Goal: Task Accomplishment & Management: Complete application form

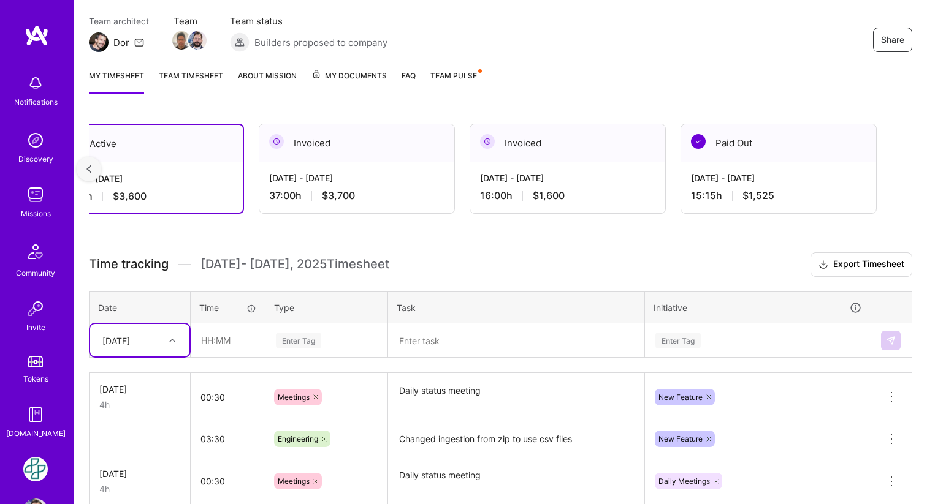
scroll to position [149, 0]
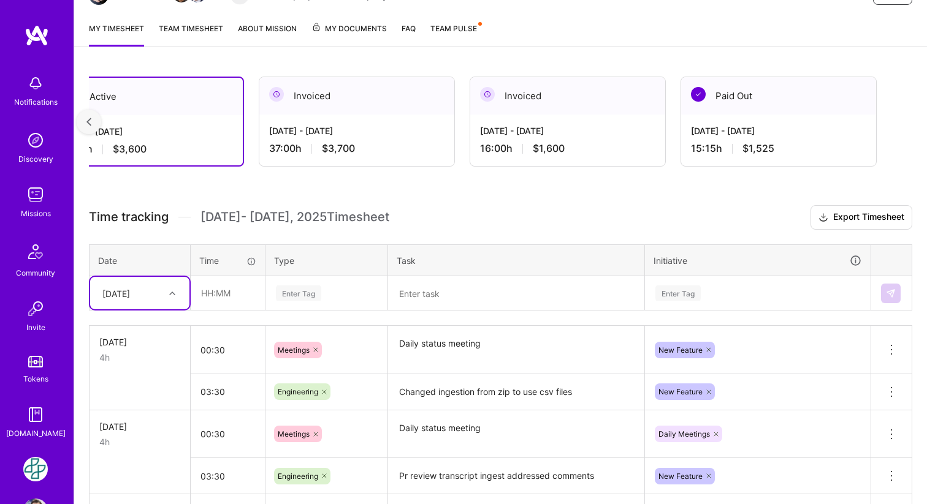
click at [174, 294] on icon at bounding box center [172, 294] width 6 height 6
click at [360, 250] on th "Type" at bounding box center [326, 261] width 123 height 32
click at [169, 286] on div at bounding box center [173, 294] width 19 height 16
click at [123, 483] on div "[DATE]" at bounding box center [139, 484] width 99 height 23
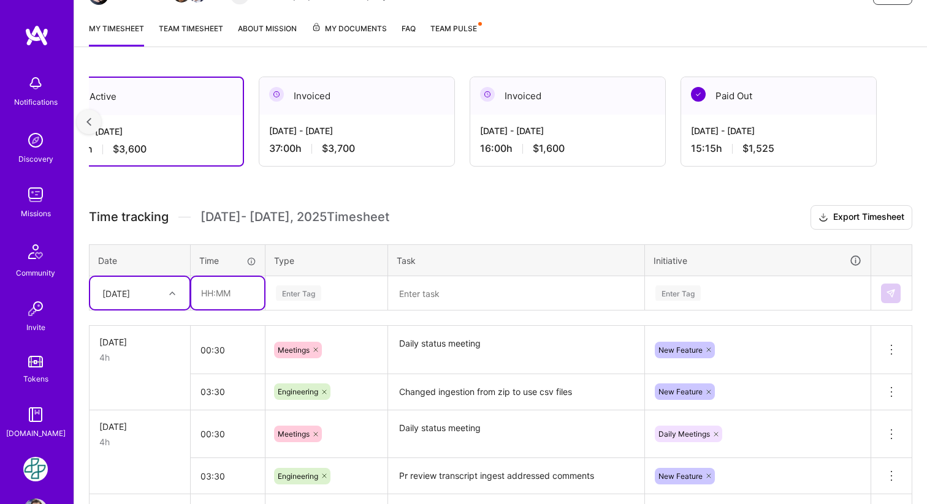
click at [219, 289] on input "text" at bounding box center [227, 293] width 73 height 32
type input "00:30"
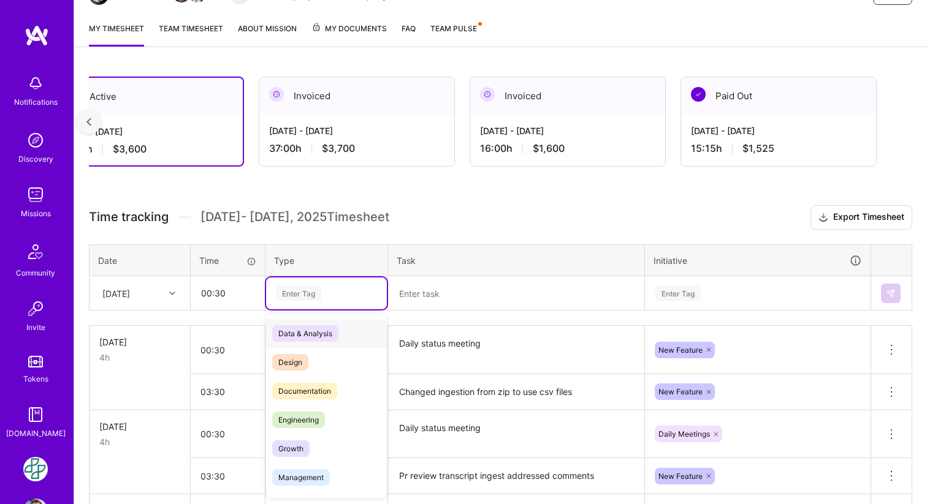
click at [302, 300] on div "Enter Tag" at bounding box center [298, 293] width 45 height 19
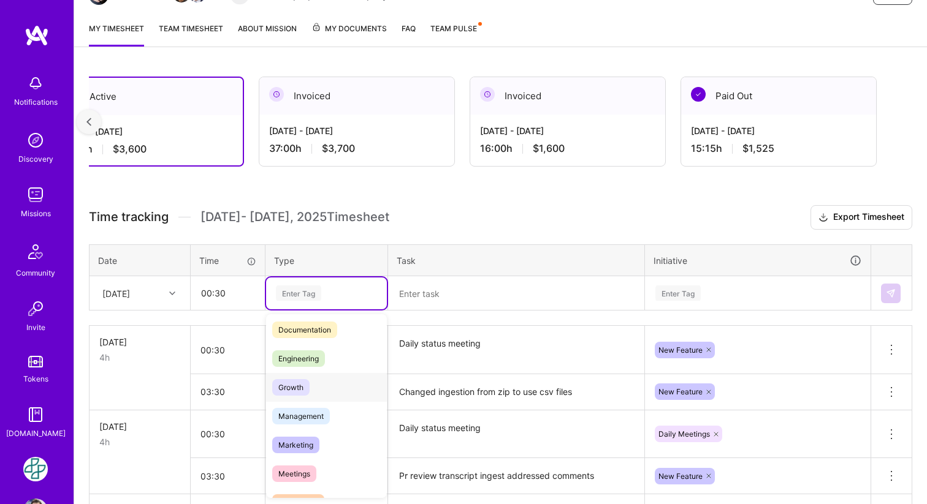
scroll to position [64, 0]
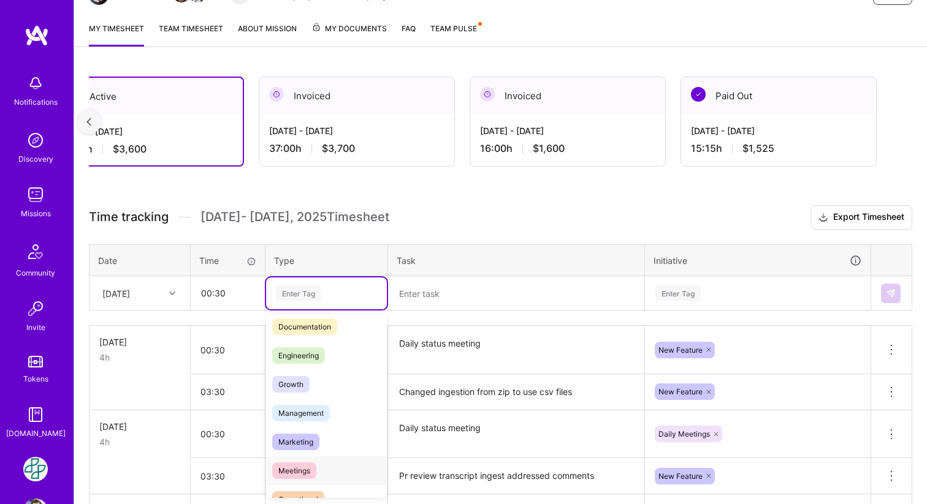
click at [306, 463] on span "Meetings" at bounding box center [294, 471] width 44 height 17
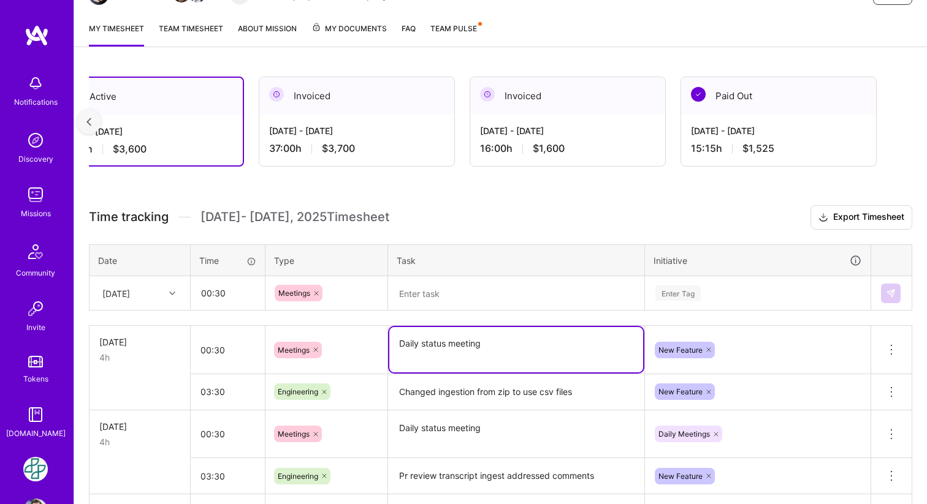
drag, startPoint x: 498, startPoint y: 351, endPoint x: 390, endPoint y: 348, distance: 107.9
click at [390, 348] on textarea "Daily status meeting" at bounding box center [516, 349] width 254 height 45
click at [435, 291] on textarea at bounding box center [516, 294] width 254 height 32
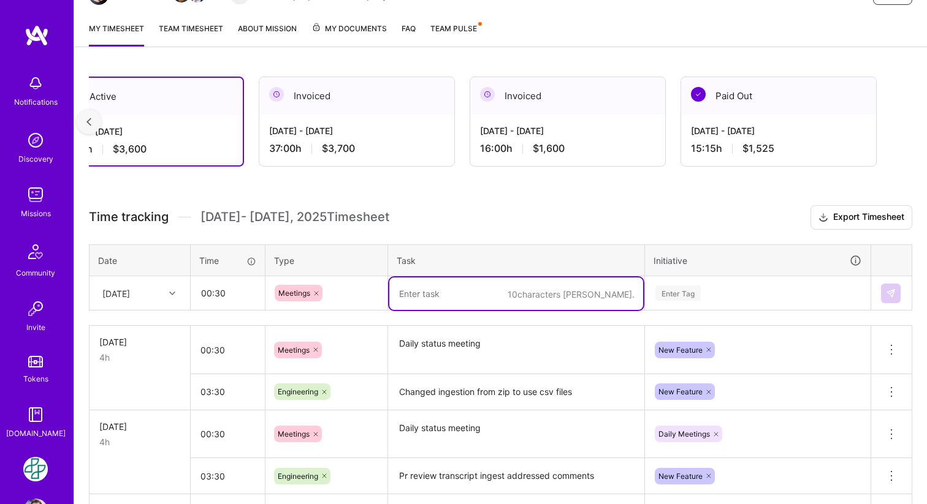
paste textarea "Daily status meeting"
type textarea "Daily status meeting"
click at [709, 293] on td "Enter Tag" at bounding box center [758, 293] width 226 height 34
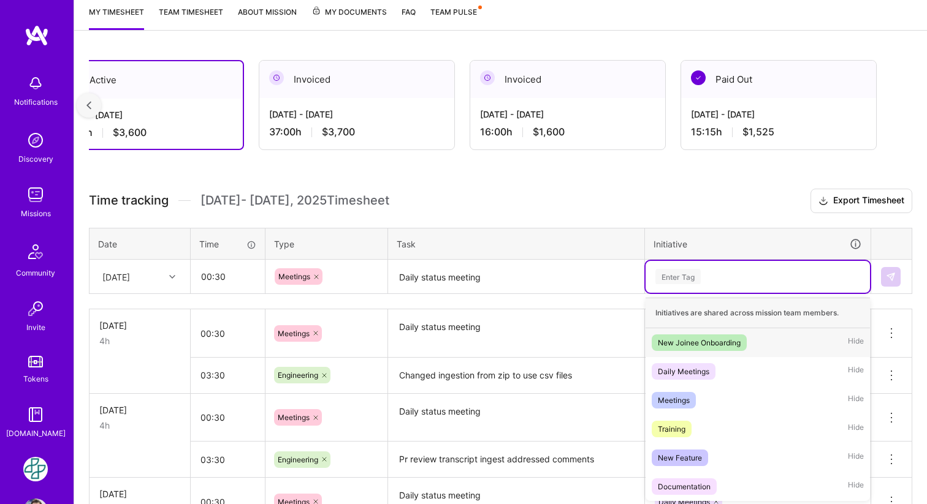
scroll to position [167, 0]
click at [686, 377] on span "Daily Meetings" at bounding box center [684, 370] width 64 height 17
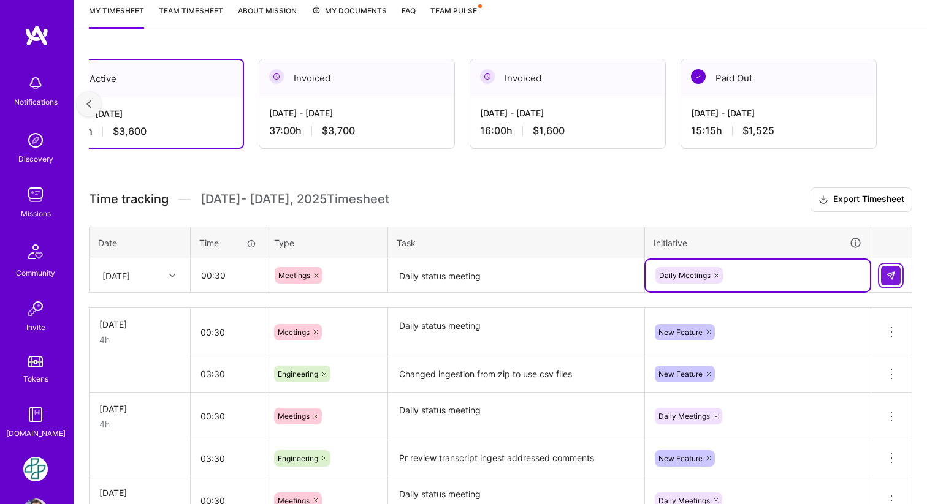
click at [891, 276] on img at bounding box center [891, 276] width 10 height 10
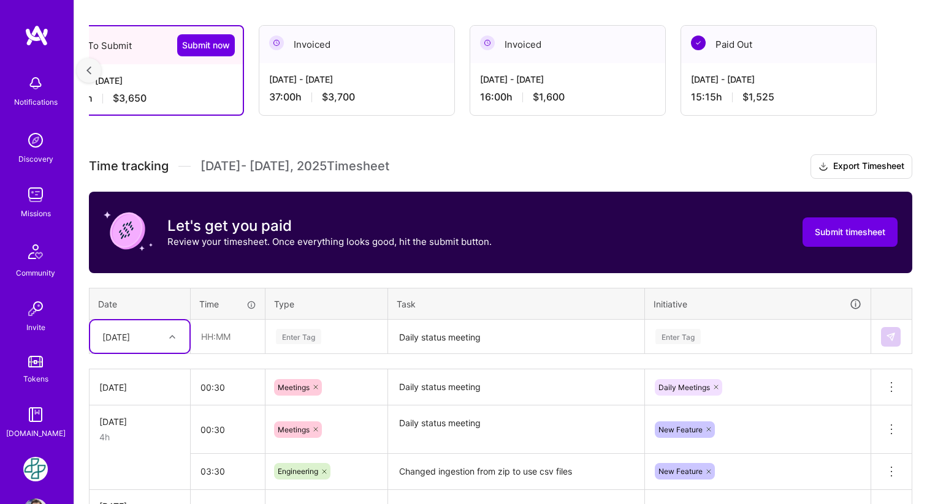
click at [179, 329] on div "option [DATE], selected. Select is focused ,type to refine list, press Down to …" at bounding box center [139, 337] width 99 height 32
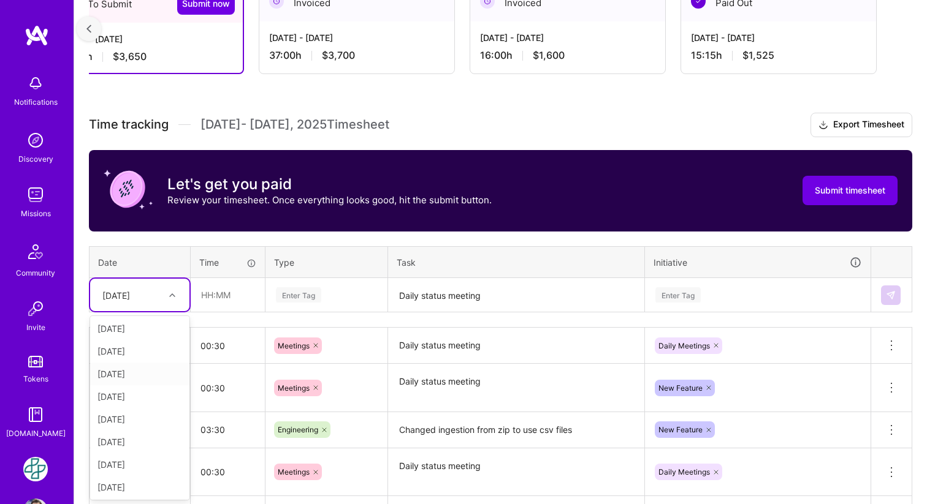
scroll to position [139, 0]
click at [134, 481] on div "[DATE]" at bounding box center [139, 486] width 99 height 23
click at [226, 297] on input "text" at bounding box center [227, 295] width 73 height 32
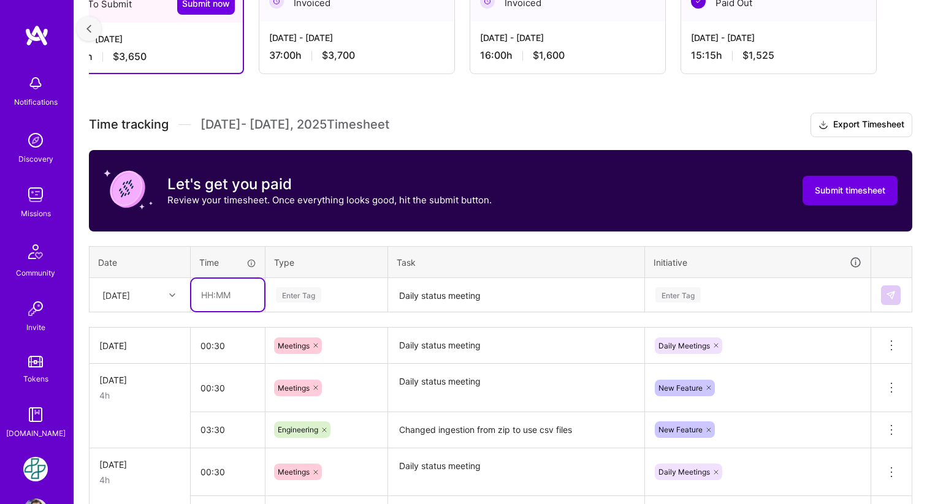
type input "03:30"
click at [313, 292] on div "Enter Tag" at bounding box center [298, 295] width 45 height 19
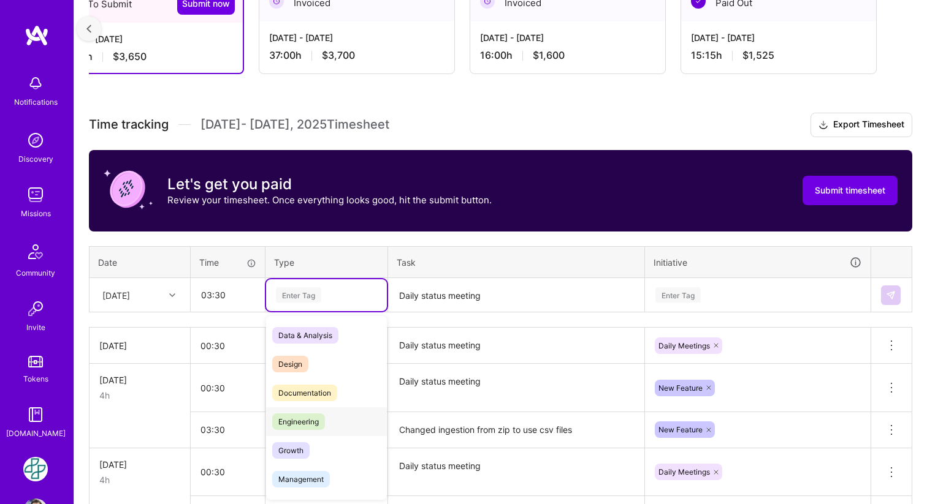
click at [311, 424] on span "Engineering" at bounding box center [298, 422] width 53 height 17
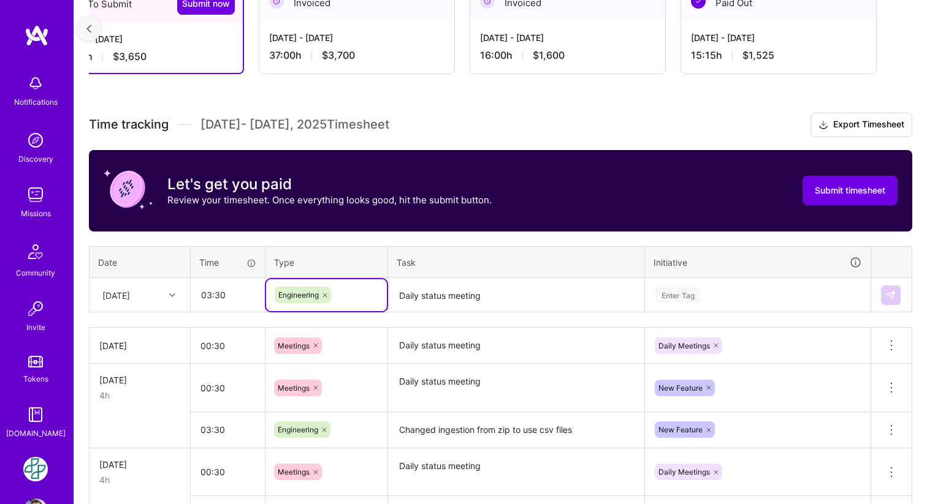
click at [495, 301] on textarea "Daily status meeting" at bounding box center [516, 295] width 254 height 32
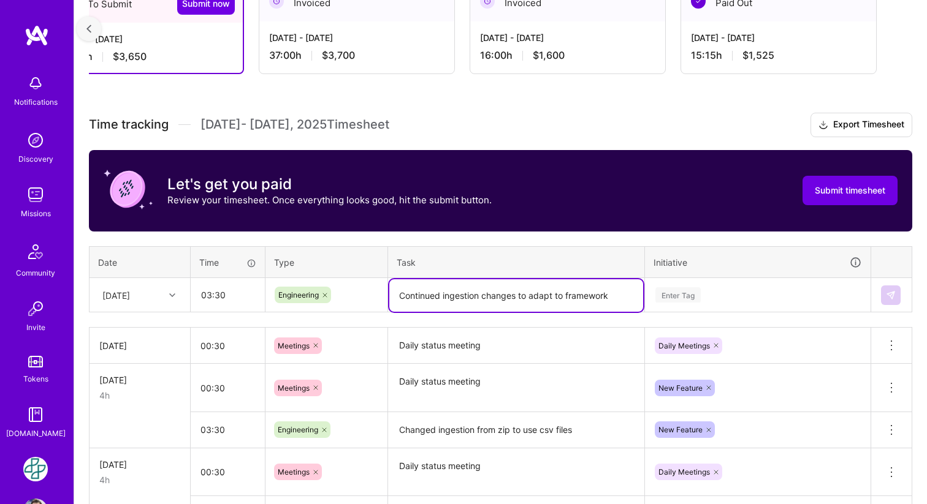
type textarea "Continued ingestion changes to adapt to framework"
click at [707, 292] on div "Enter Tag" at bounding box center [757, 295] width 224 height 32
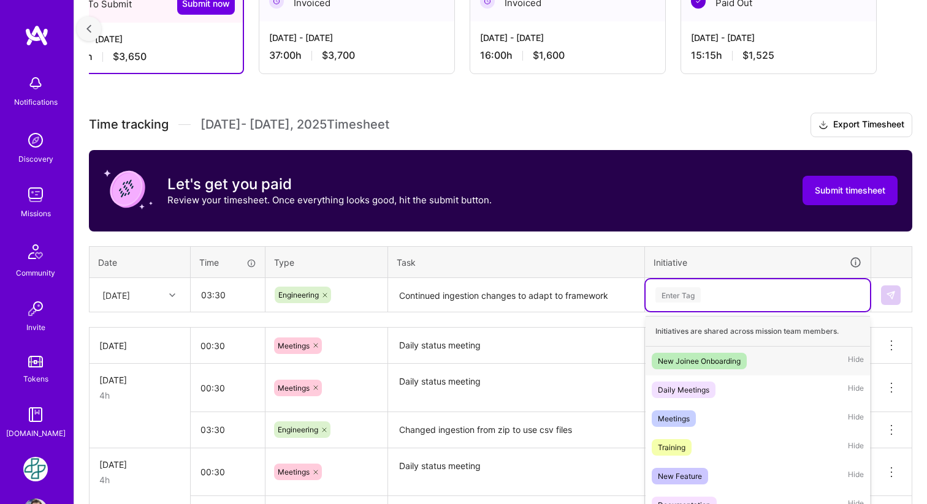
scroll to position [262, 0]
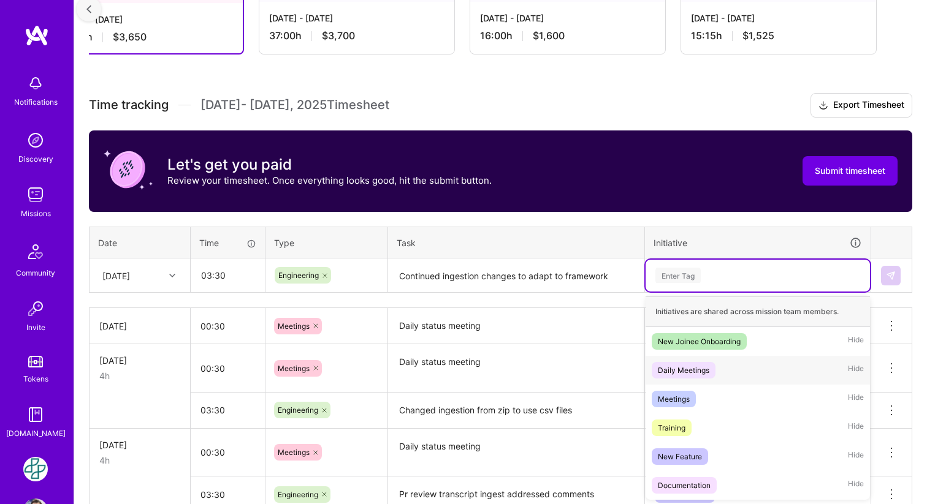
click at [707, 370] on div "Daily Meetings" at bounding box center [683, 370] width 51 height 13
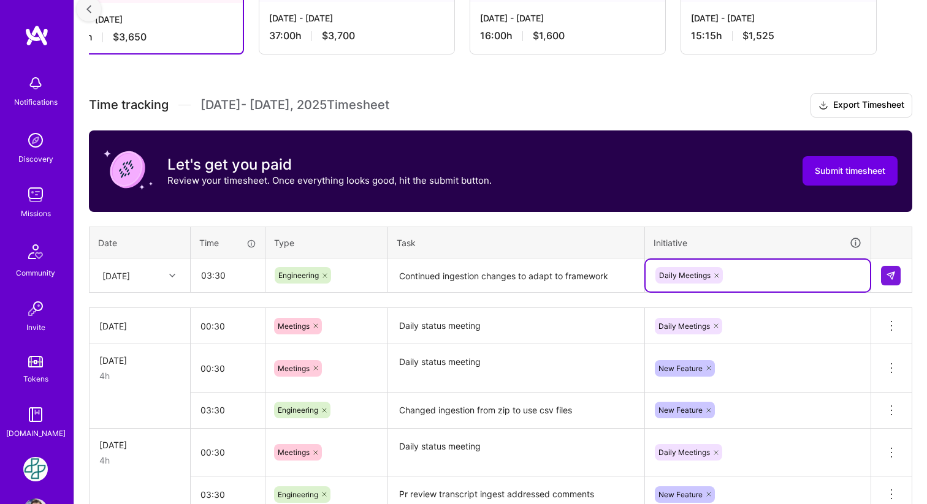
click at [716, 276] on icon at bounding box center [716, 275] width 7 height 7
type input "n"
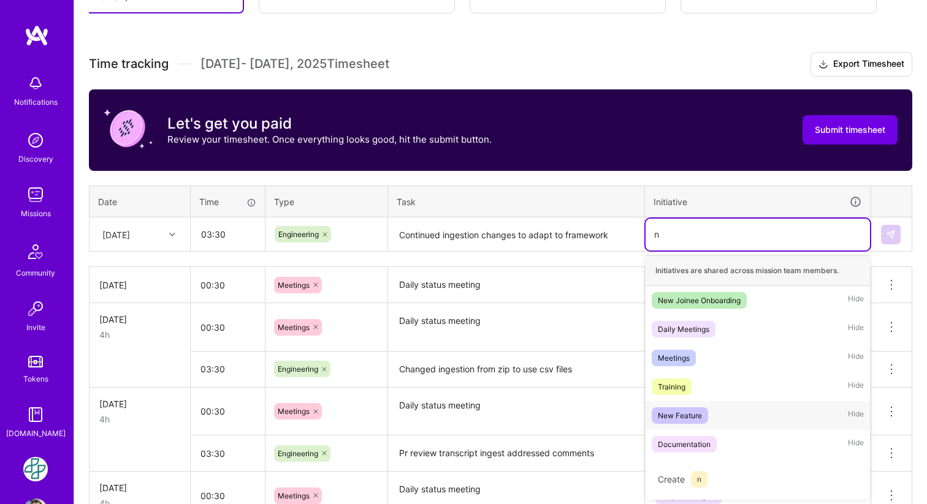
click at [670, 408] on span "New Feature" at bounding box center [680, 416] width 56 height 17
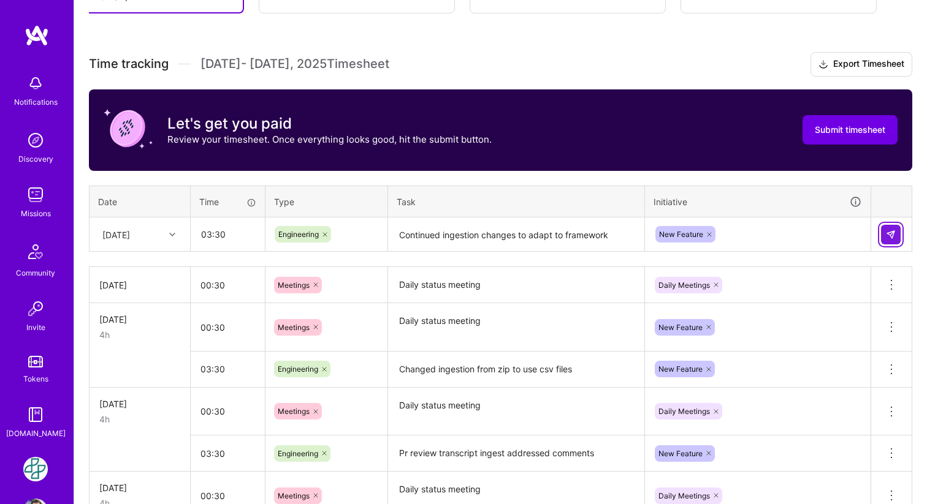
click at [886, 228] on button at bounding box center [891, 235] width 20 height 20
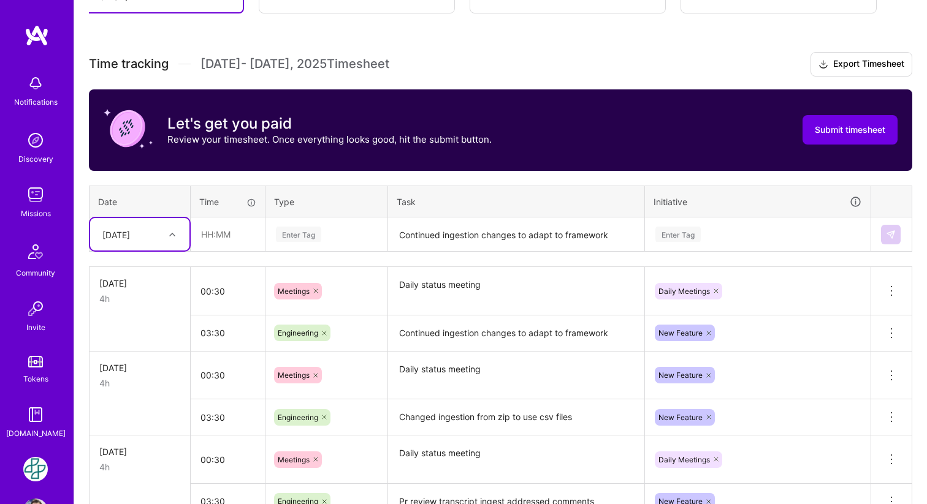
click at [172, 232] on icon at bounding box center [172, 235] width 6 height 6
click at [130, 422] on div "[DATE]" at bounding box center [139, 428] width 99 height 23
click at [226, 234] on input "text" at bounding box center [227, 234] width 73 height 32
type input "00:30"
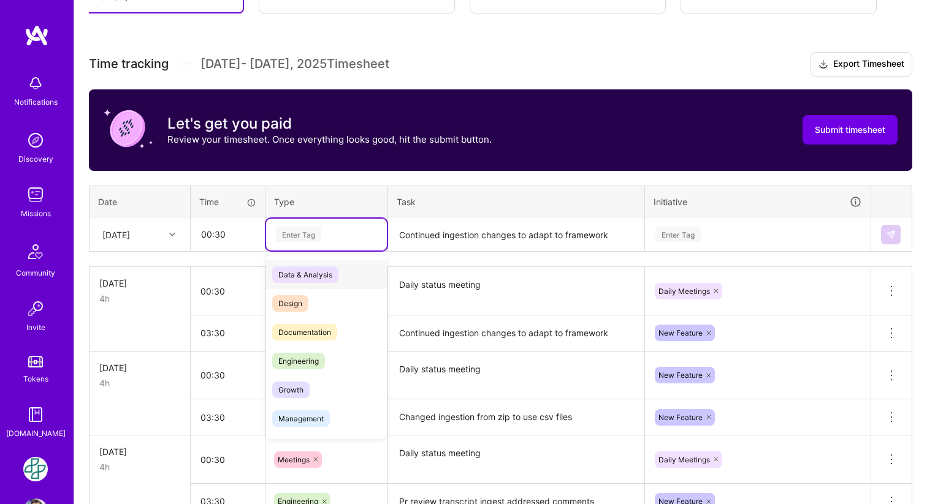
click at [314, 234] on div "Enter Tag" at bounding box center [298, 234] width 45 height 19
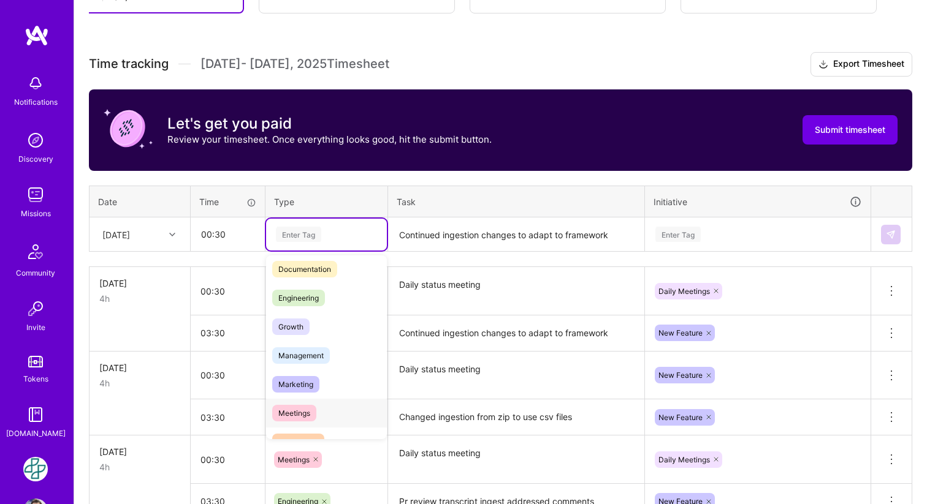
click at [302, 408] on span "Meetings" at bounding box center [294, 413] width 44 height 17
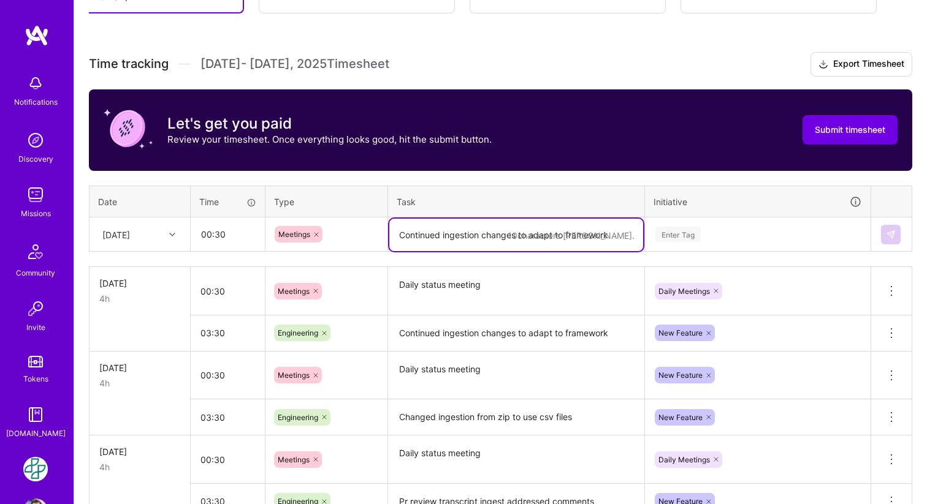
click at [457, 234] on textarea "Continued ingestion changes to adapt to framework" at bounding box center [516, 235] width 254 height 32
type textarea "Daily status meeting"
click at [707, 229] on div "Enter Tag" at bounding box center [757, 234] width 207 height 15
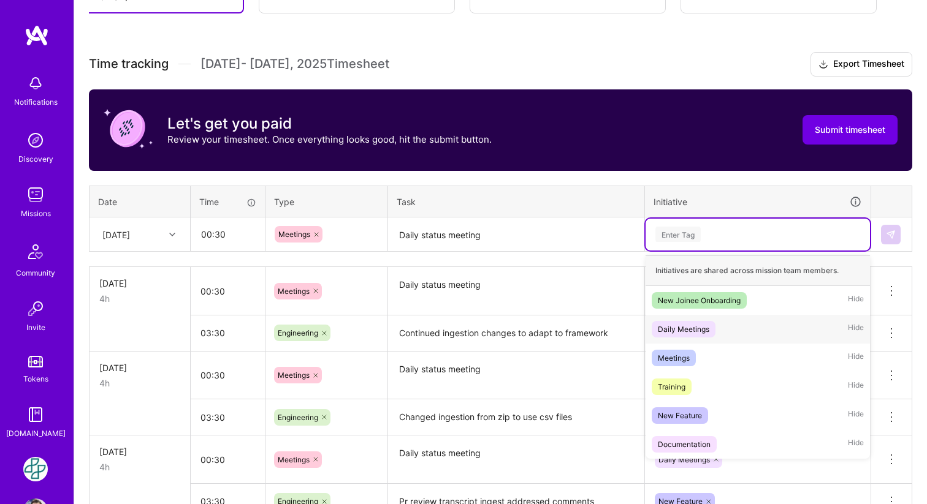
click at [675, 330] on div "Daily Meetings" at bounding box center [683, 329] width 51 height 13
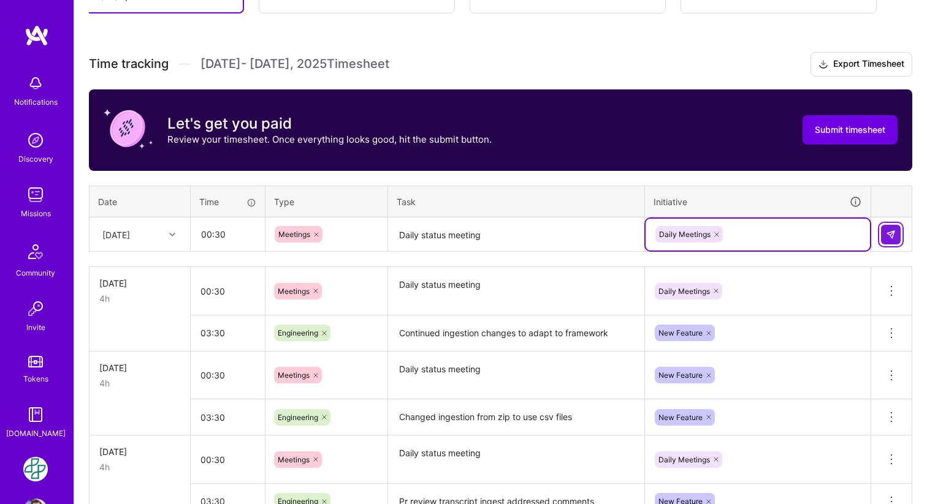
click at [898, 229] on button at bounding box center [891, 235] width 20 height 20
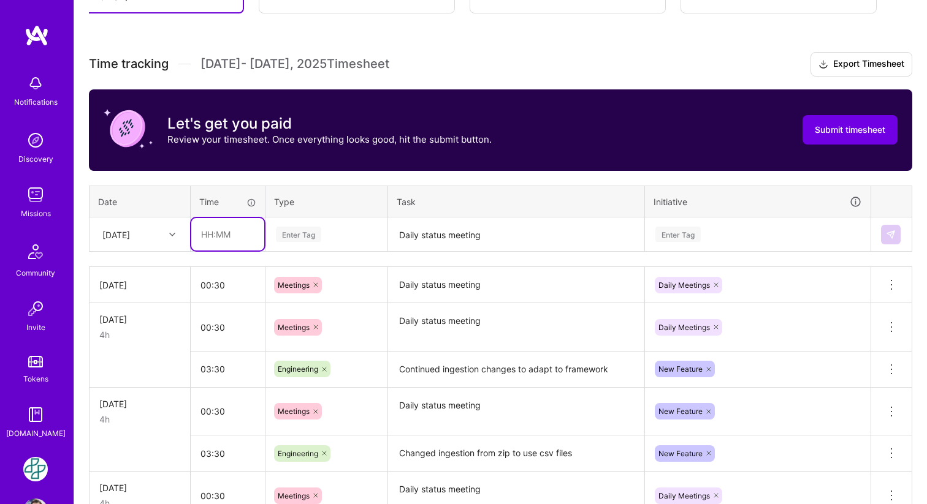
click at [210, 237] on input "text" at bounding box center [227, 234] width 73 height 32
type input "03:30"
click at [324, 230] on div "Enter Tag" at bounding box center [327, 234] width 104 height 15
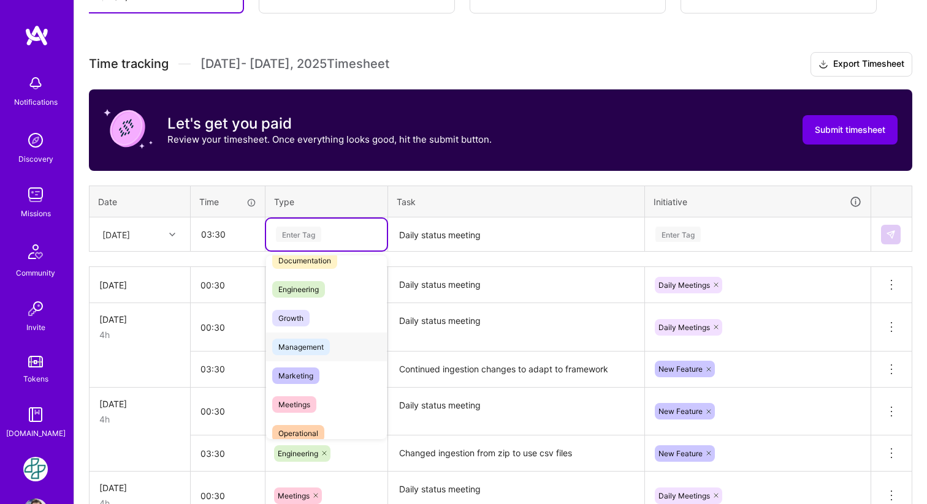
scroll to position [82, 0]
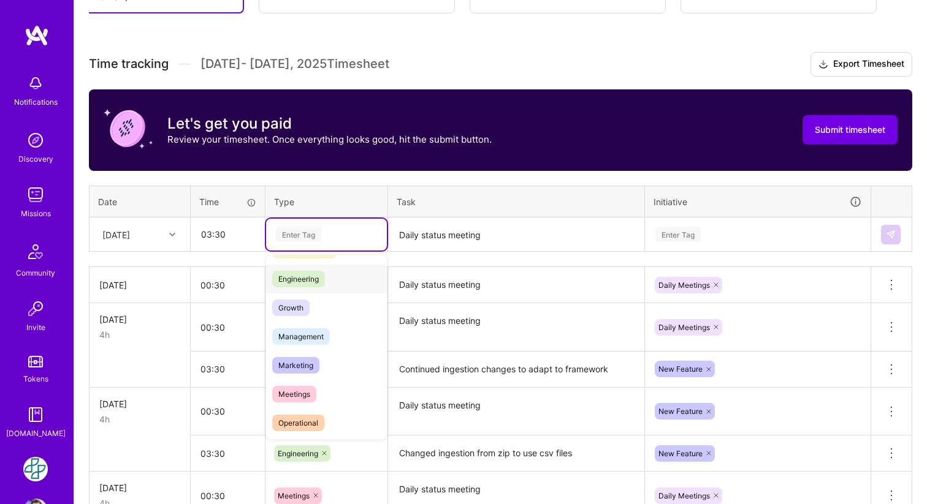
click at [306, 285] on span "Engineering" at bounding box center [298, 279] width 53 height 17
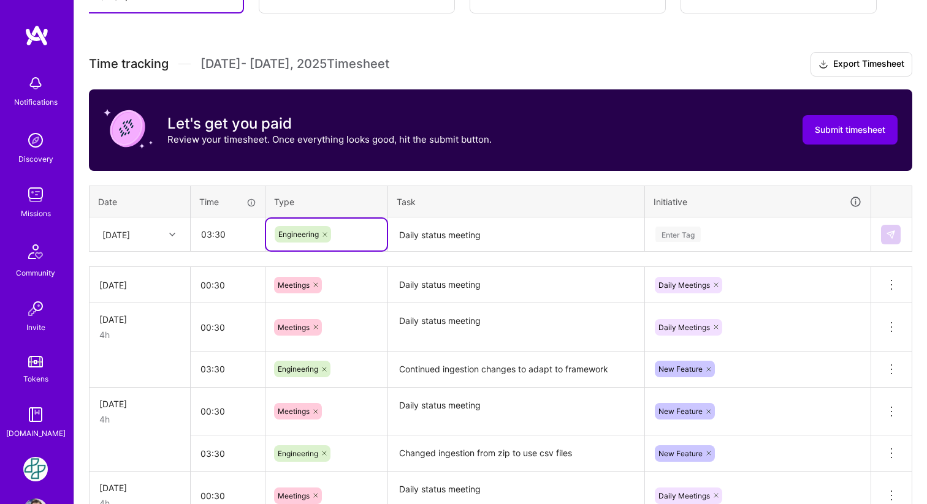
click at [423, 237] on textarea "Daily status meeting" at bounding box center [516, 235] width 254 height 32
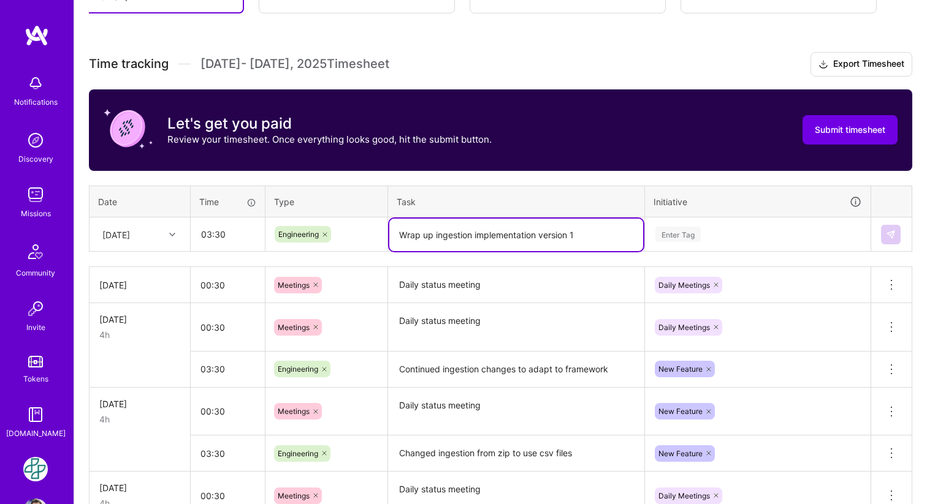
type textarea "Wrap up ingestion implementation version 1"
click at [692, 245] on div "Enter Tag" at bounding box center [757, 235] width 224 height 32
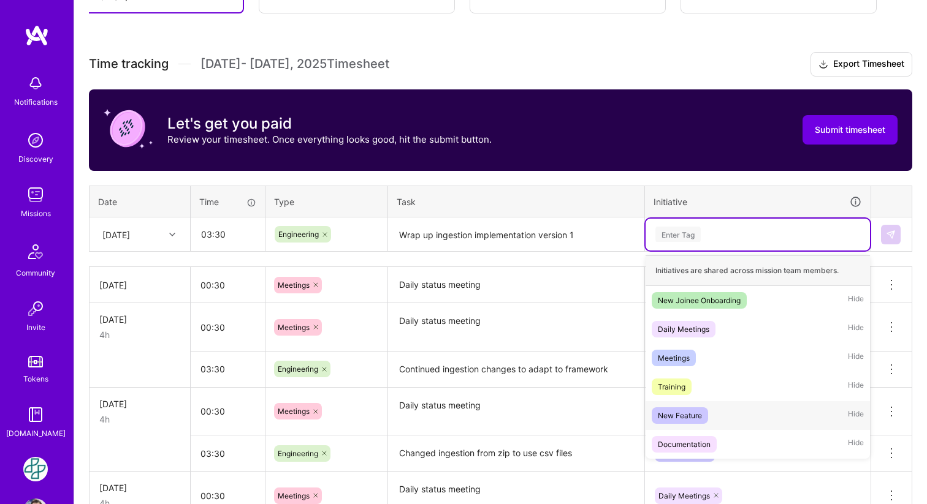
click at [680, 417] on div "New Feature" at bounding box center [680, 415] width 44 height 13
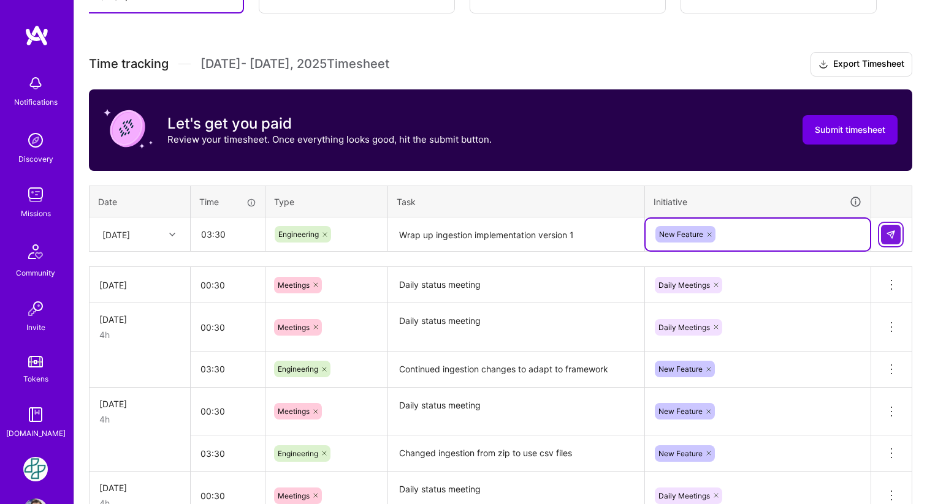
click at [894, 231] on img at bounding box center [891, 235] width 10 height 10
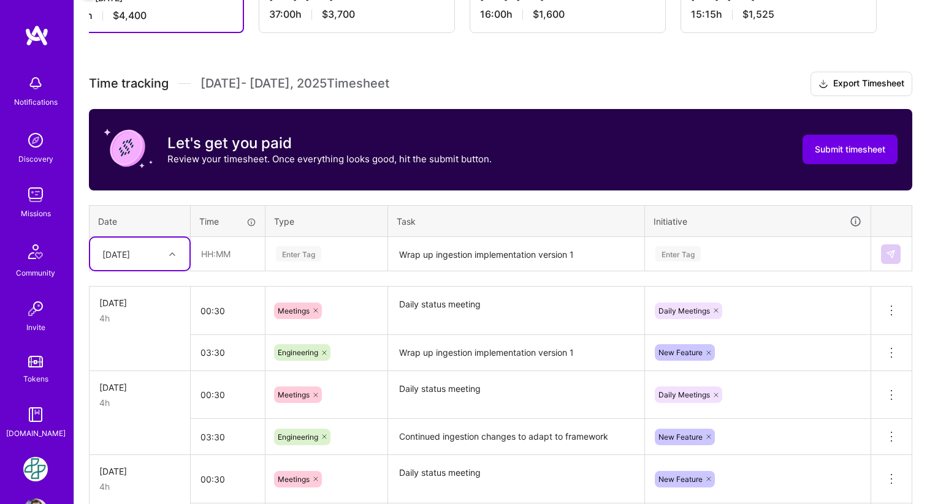
scroll to position [280, 0]
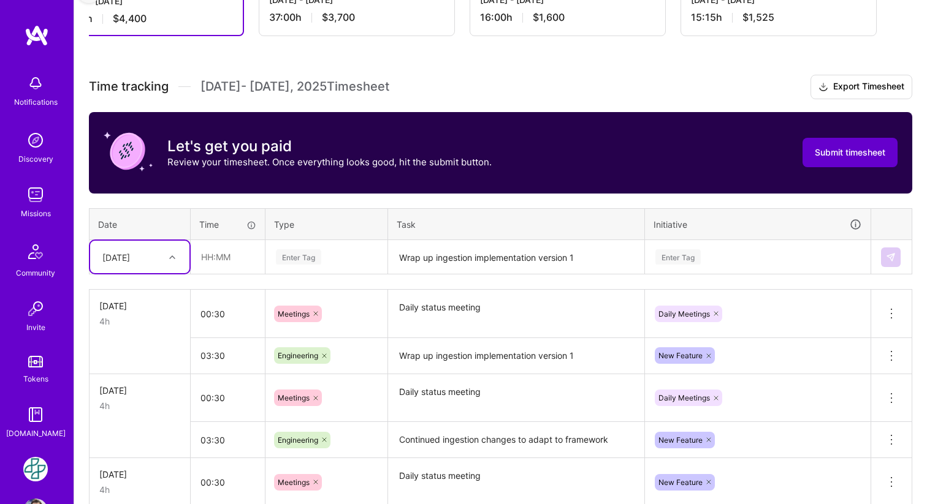
click at [838, 151] on span "Submit timesheet" at bounding box center [850, 152] width 70 height 12
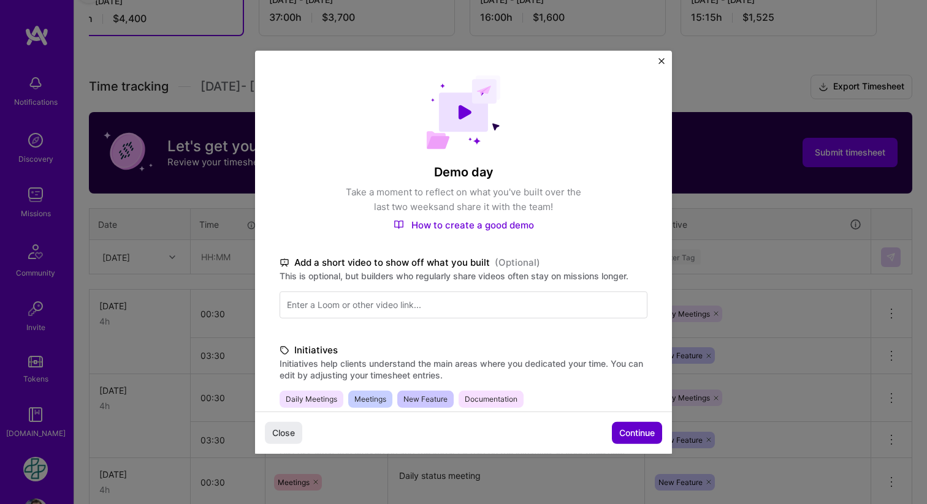
click at [636, 431] on span "Continue" at bounding box center [637, 433] width 36 height 12
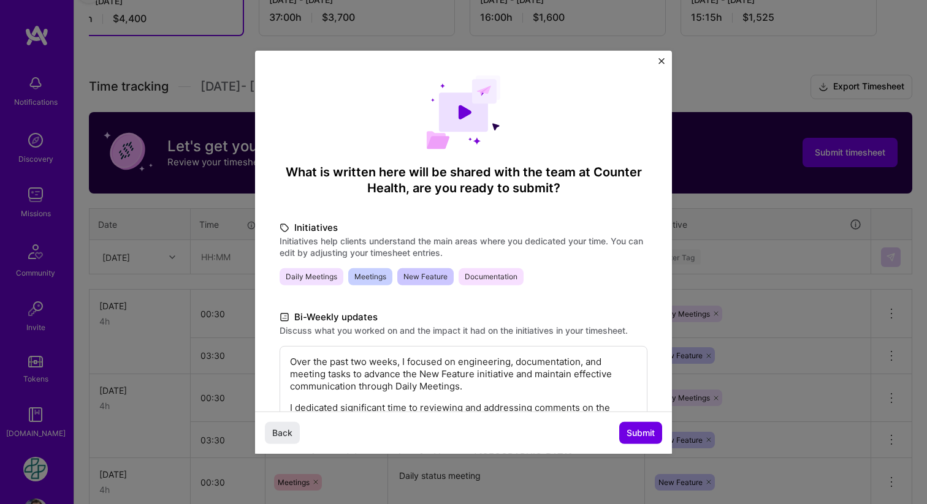
scroll to position [199, 0]
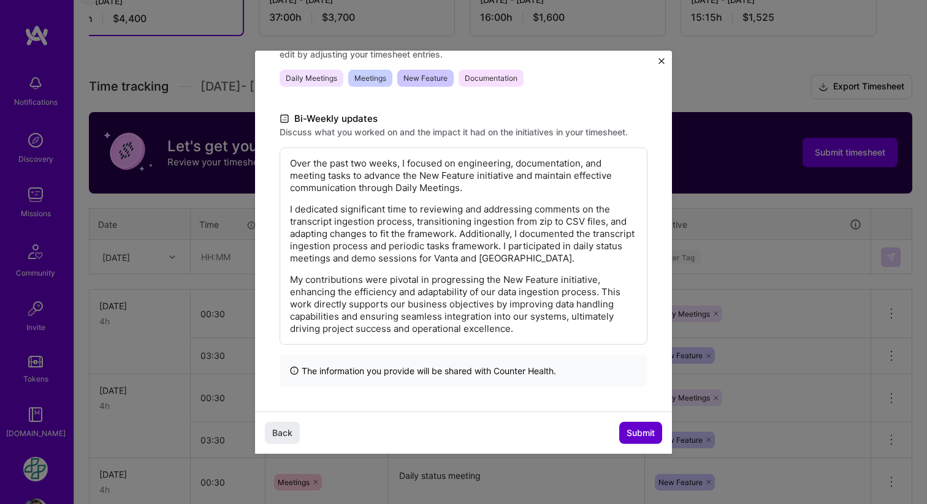
click at [646, 433] on span "Submit" at bounding box center [640, 433] width 28 height 12
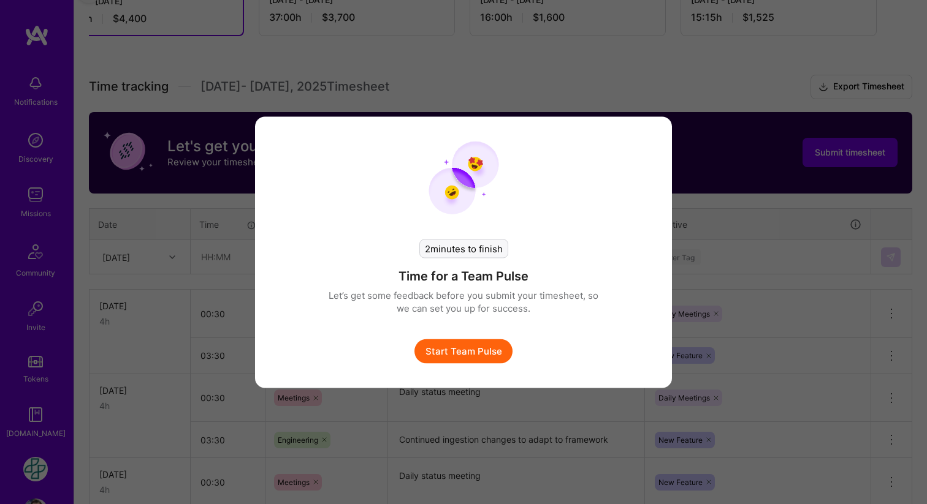
click at [462, 346] on button "Start Team Pulse" at bounding box center [463, 351] width 98 height 25
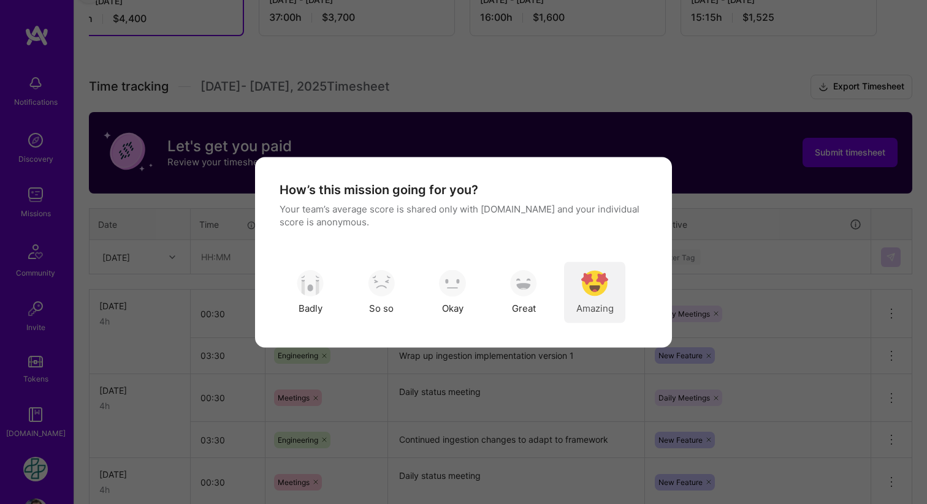
click at [595, 275] on img "modal" at bounding box center [594, 283] width 27 height 27
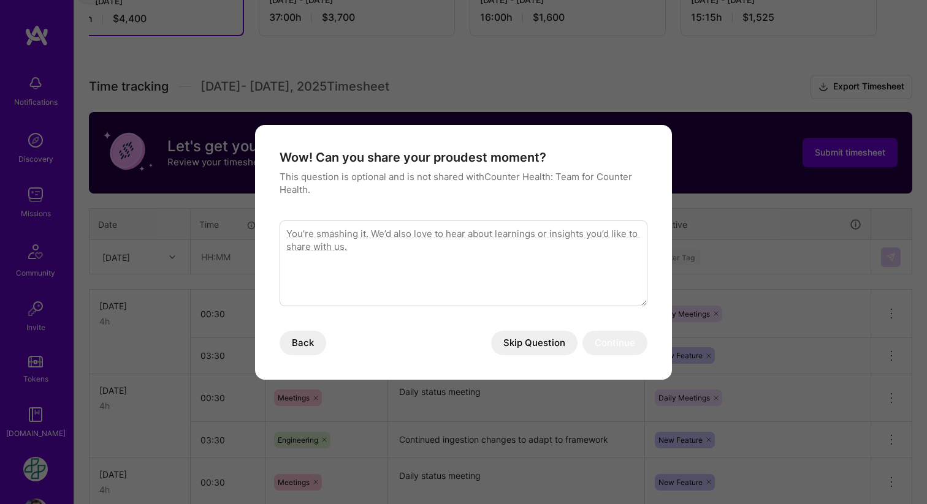
click at [430, 243] on textarea "modal" at bounding box center [463, 264] width 368 height 86
click at [519, 340] on button "Skip Question" at bounding box center [534, 343] width 86 height 25
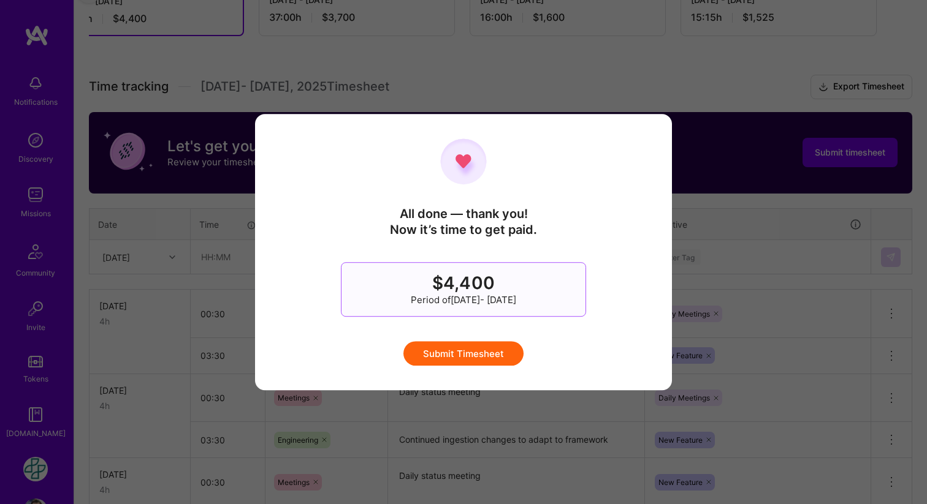
click at [473, 347] on button "Submit Timesheet" at bounding box center [463, 353] width 120 height 25
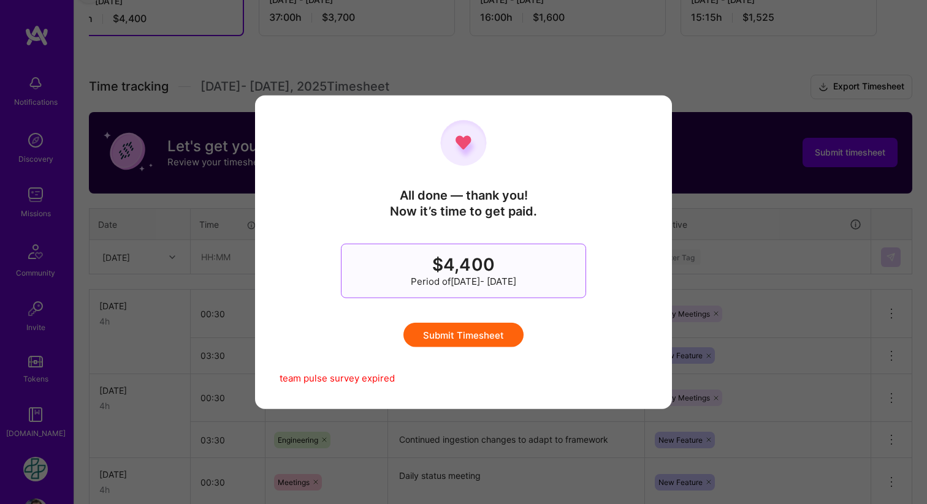
click at [468, 337] on button "Submit Timesheet" at bounding box center [463, 335] width 120 height 25
click at [737, 61] on div "All done — thank you! Now it’s time to get paid. $4,400 Period of [DATE] - [DAT…" at bounding box center [463, 252] width 927 height 504
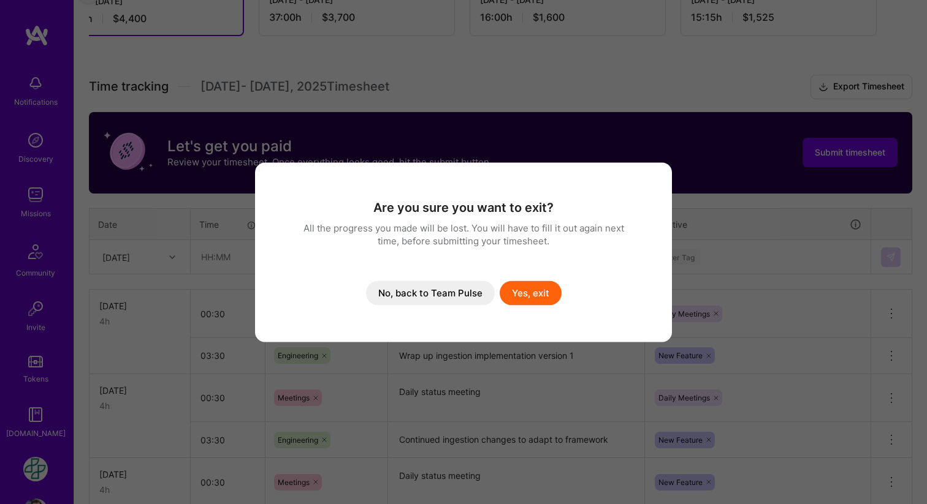
click at [540, 289] on button "Yes, exit" at bounding box center [531, 293] width 62 height 25
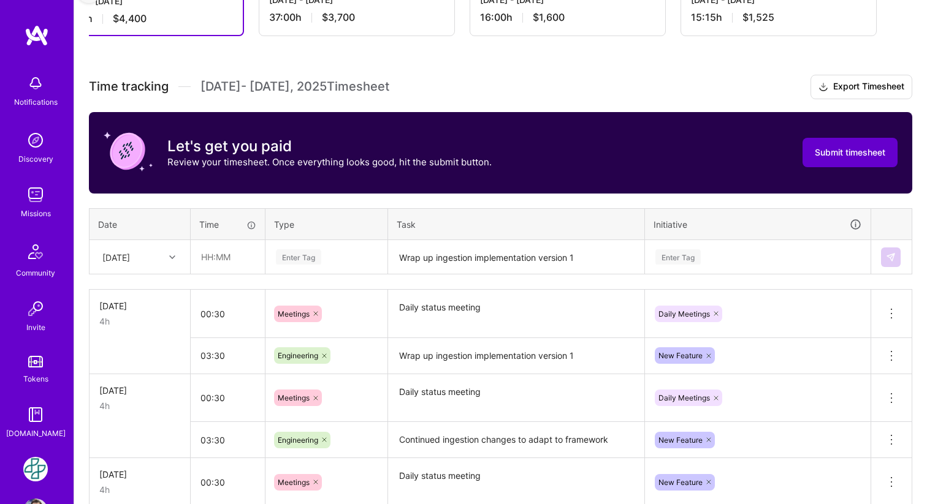
click at [817, 159] on button "Submit timesheet" at bounding box center [849, 152] width 95 height 29
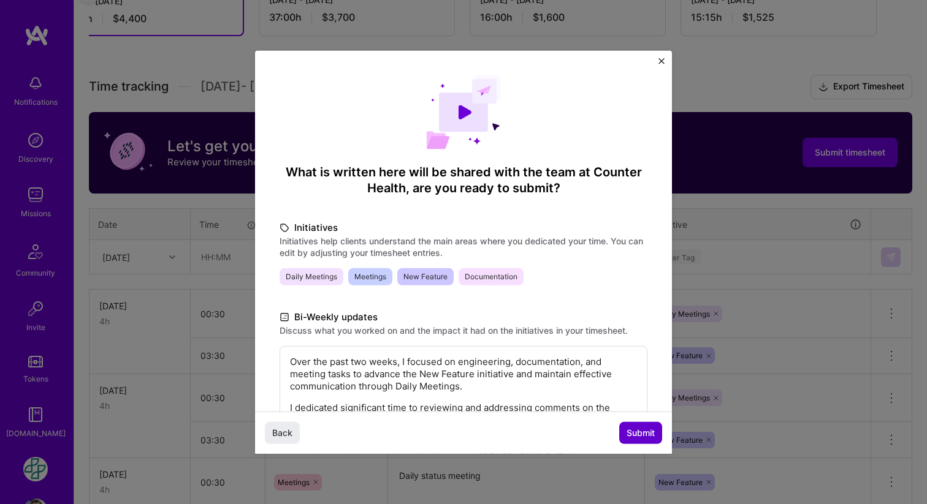
click at [638, 439] on span "Submit" at bounding box center [640, 433] width 28 height 12
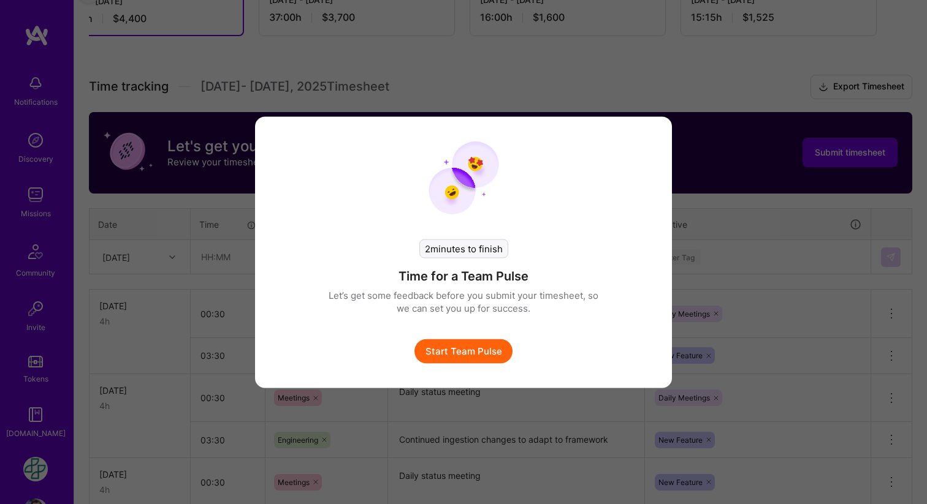
click at [481, 358] on button "Start Team Pulse" at bounding box center [463, 351] width 98 height 25
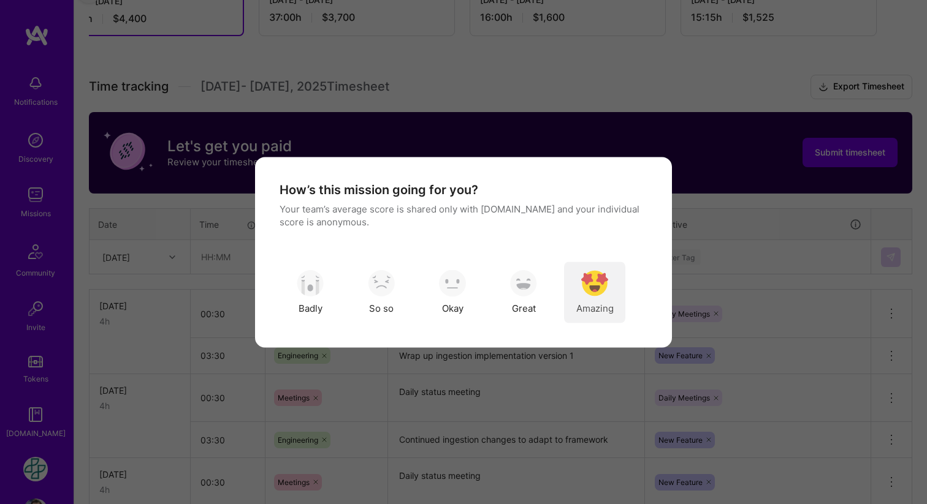
click at [603, 288] on img "modal" at bounding box center [594, 283] width 27 height 27
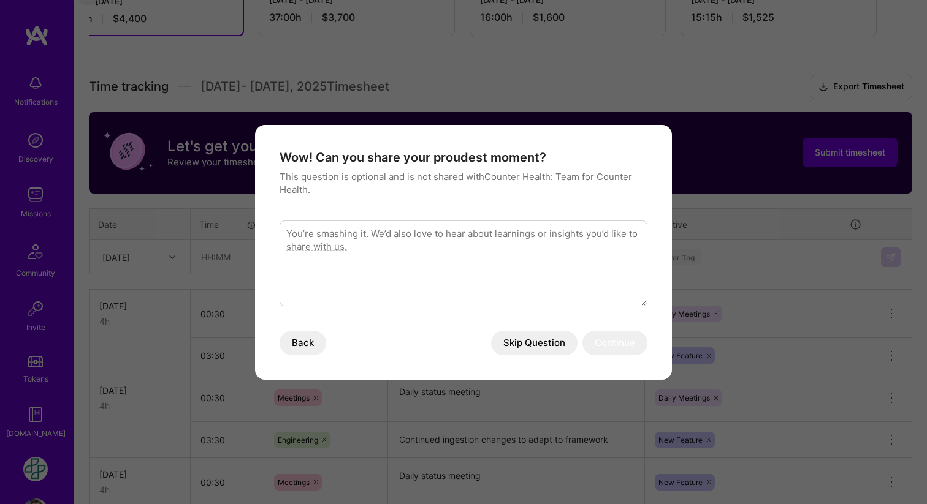
click at [301, 338] on button "Back" at bounding box center [302, 343] width 47 height 25
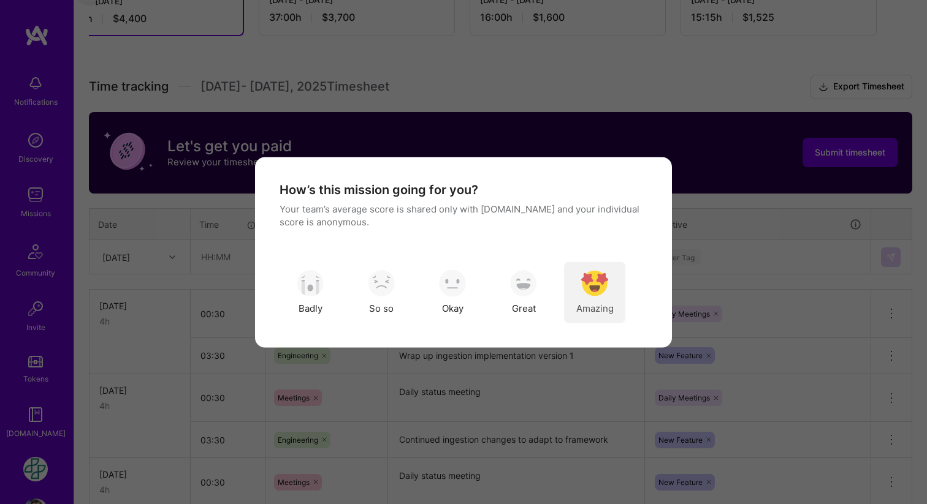
click at [597, 284] on img "modal" at bounding box center [594, 283] width 27 height 27
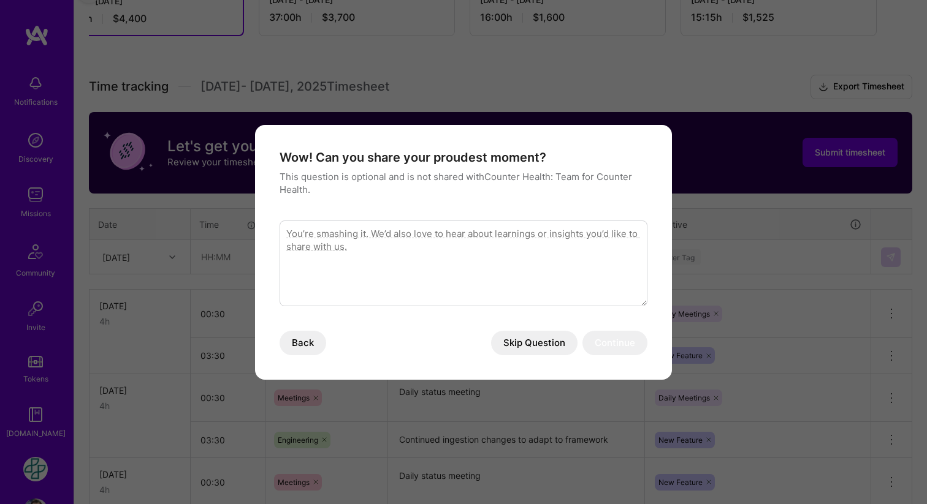
click at [496, 254] on textarea "modal" at bounding box center [463, 264] width 368 height 86
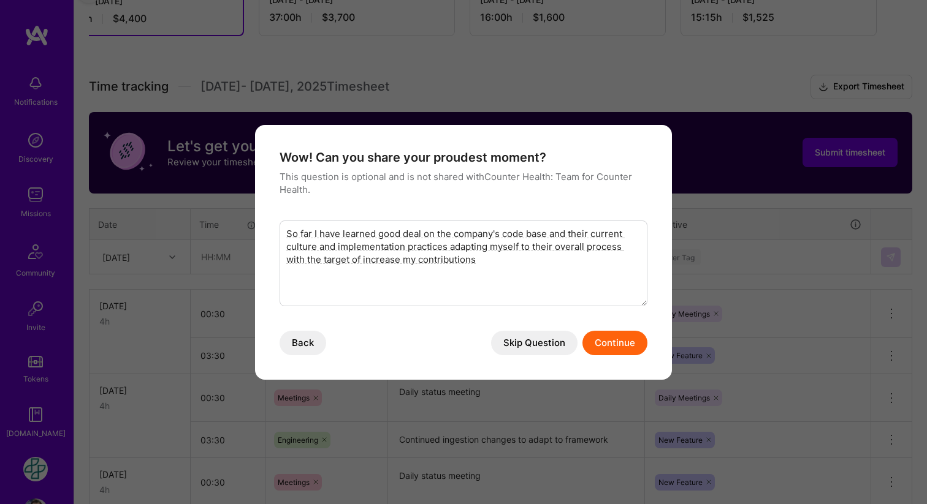
type textarea "So far I have learned good deal on the company's code base and their current cu…"
click at [607, 348] on button "Continue" at bounding box center [614, 343] width 65 height 25
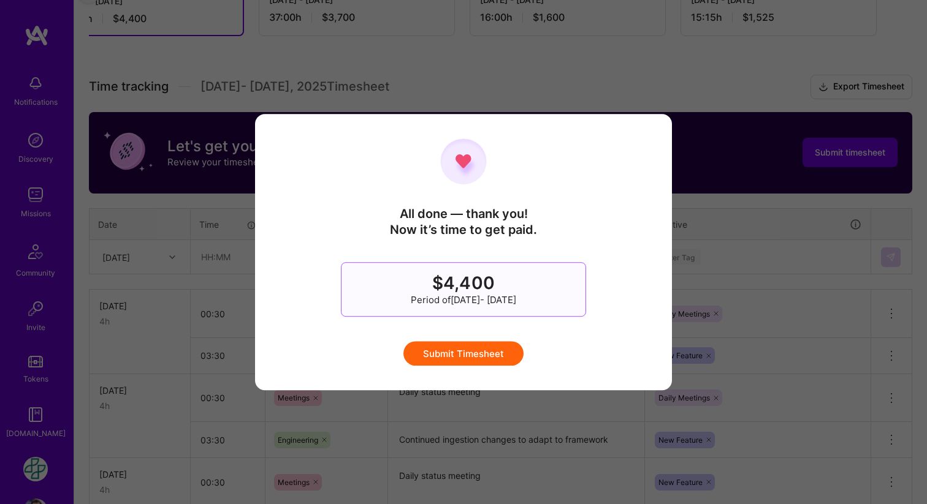
click at [466, 349] on button "Submit Timesheet" at bounding box center [463, 353] width 120 height 25
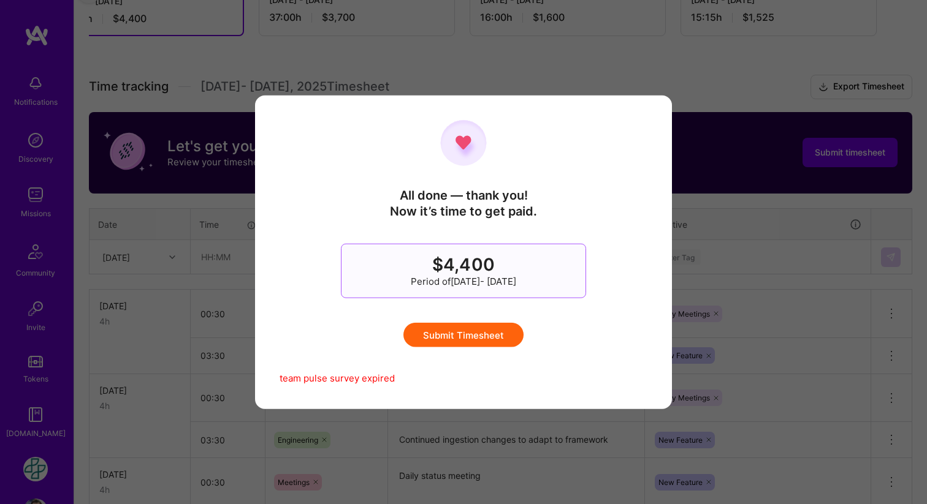
click at [445, 340] on button "Submit Timesheet" at bounding box center [463, 335] width 120 height 25
click at [655, 45] on div "All done — thank you! Now it’s time to get paid. $4,400 Period of [DATE] - [DAT…" at bounding box center [463, 252] width 927 height 504
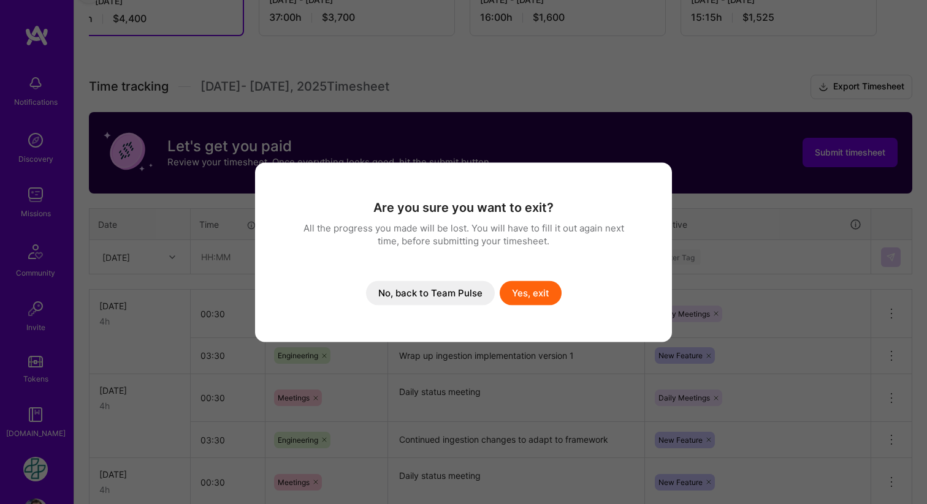
click at [522, 291] on button "Yes, exit" at bounding box center [531, 293] width 62 height 25
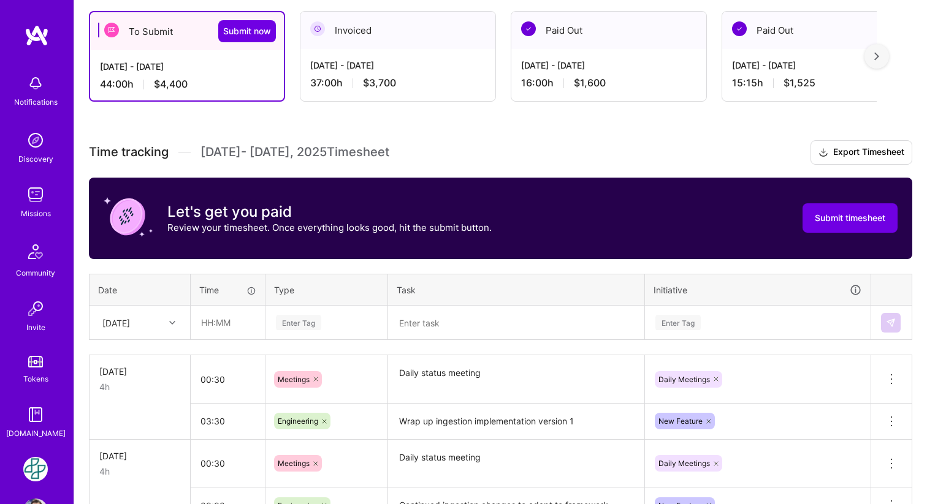
scroll to position [210, 0]
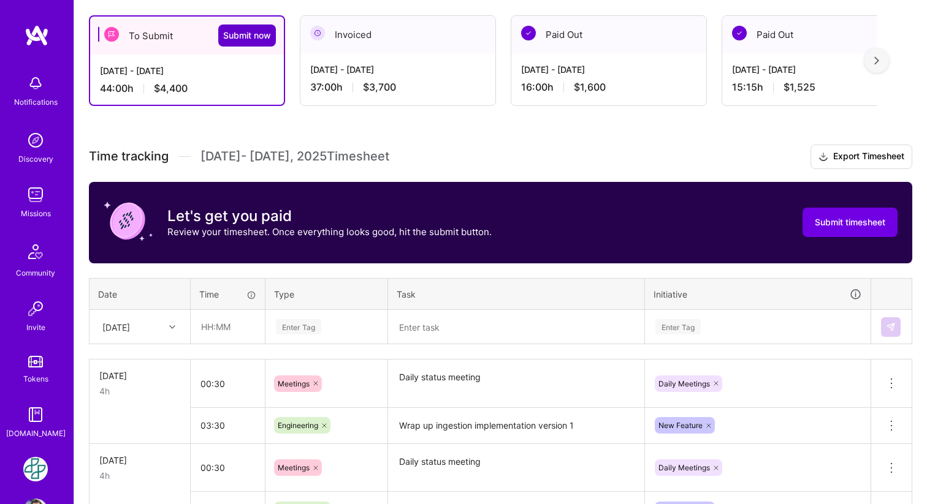
click at [243, 35] on span "Submit now" at bounding box center [247, 35] width 48 height 12
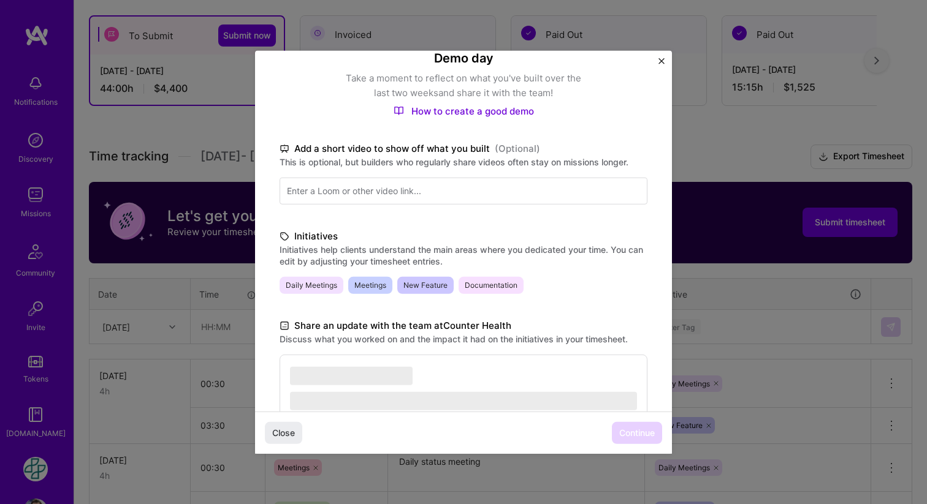
scroll to position [248, 0]
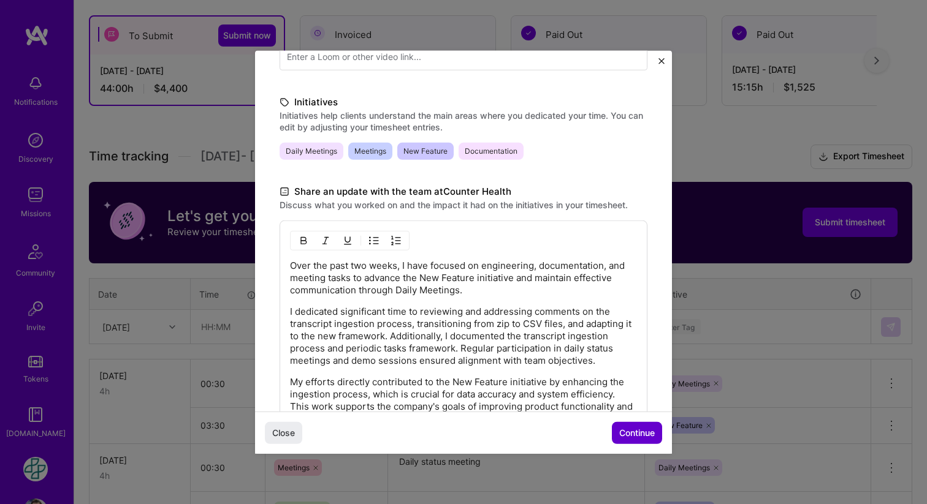
click at [631, 430] on span "Continue" at bounding box center [637, 433] width 36 height 12
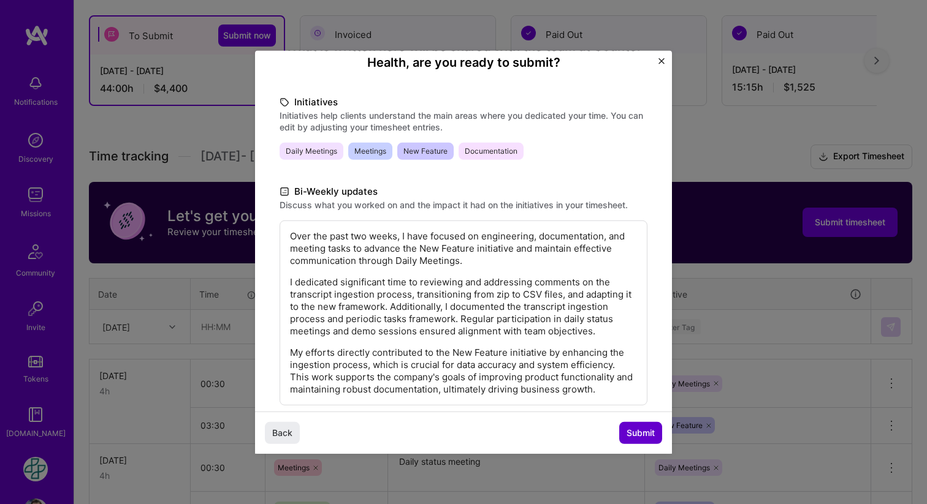
click at [637, 430] on span "Submit" at bounding box center [640, 433] width 28 height 12
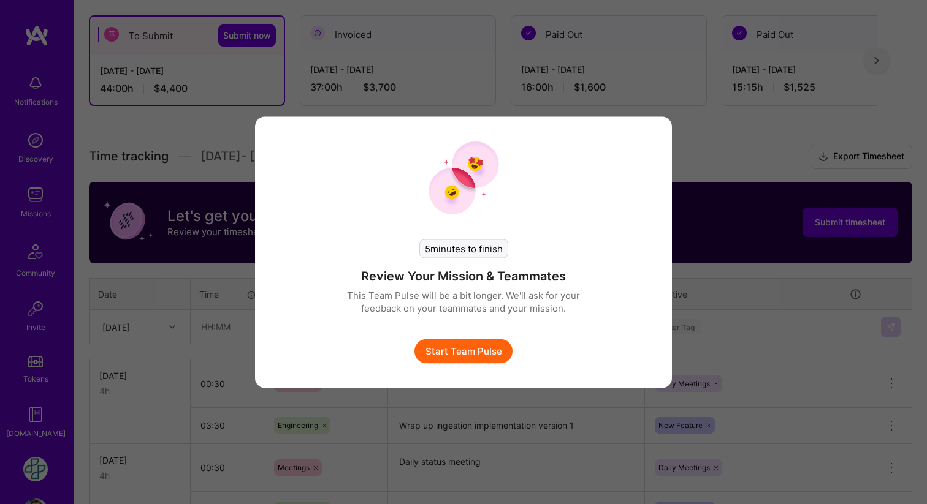
click at [471, 352] on button "Start Team Pulse" at bounding box center [463, 351] width 98 height 25
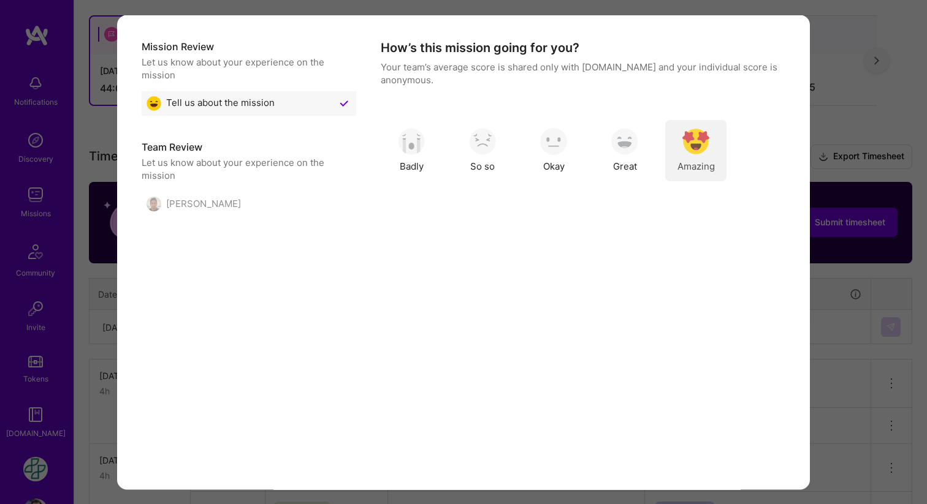
click at [704, 151] on img "modal" at bounding box center [695, 141] width 27 height 27
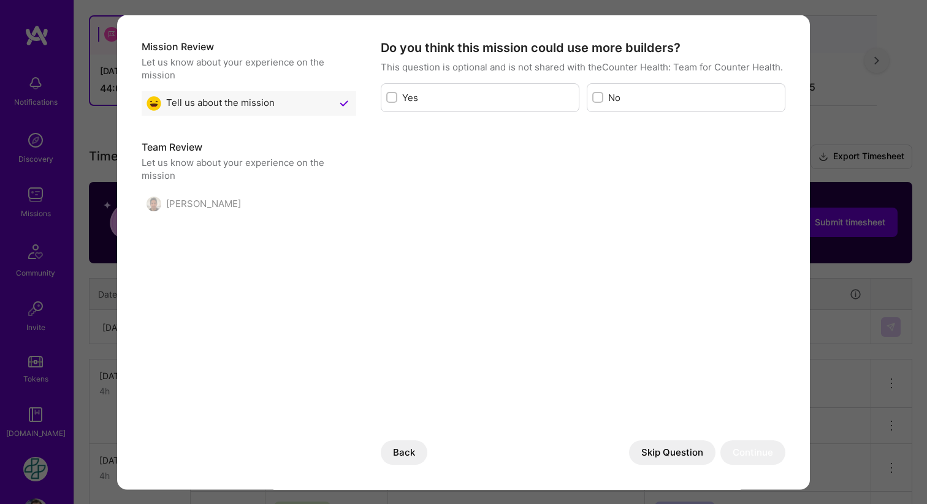
click at [390, 96] on input "modal" at bounding box center [393, 98] width 9 height 9
checkbox input "true"
click at [740, 454] on button "Continue" at bounding box center [752, 453] width 65 height 25
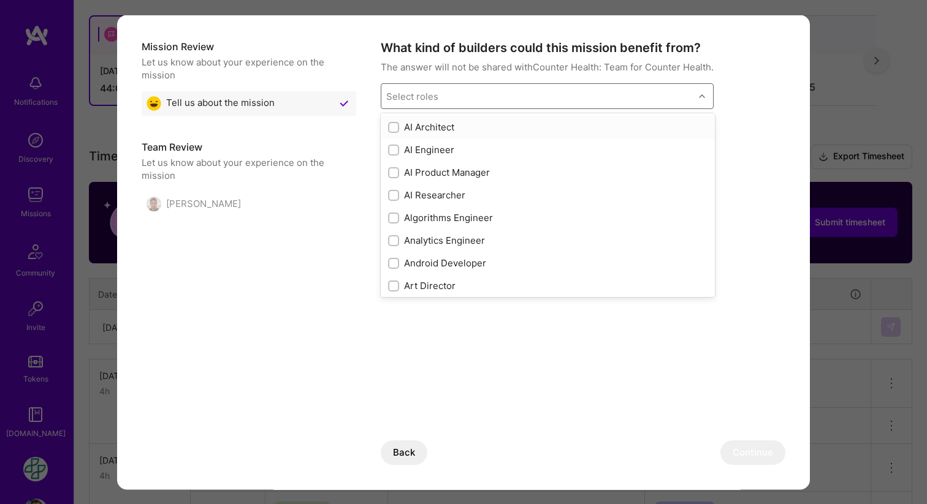
click at [541, 97] on div "Select roles" at bounding box center [537, 95] width 313 height 25
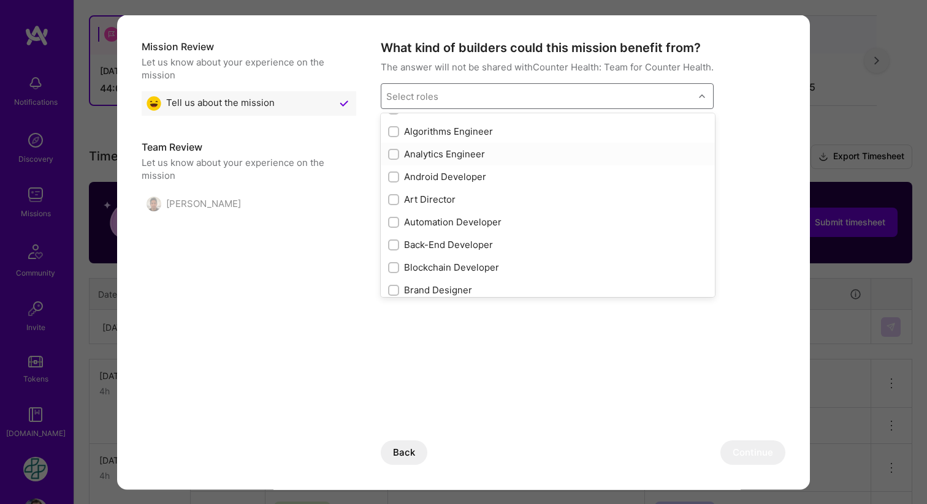
scroll to position [107, 0]
click at [395, 221] on input "checkbox" at bounding box center [394, 225] width 9 height 9
checkbox input "true"
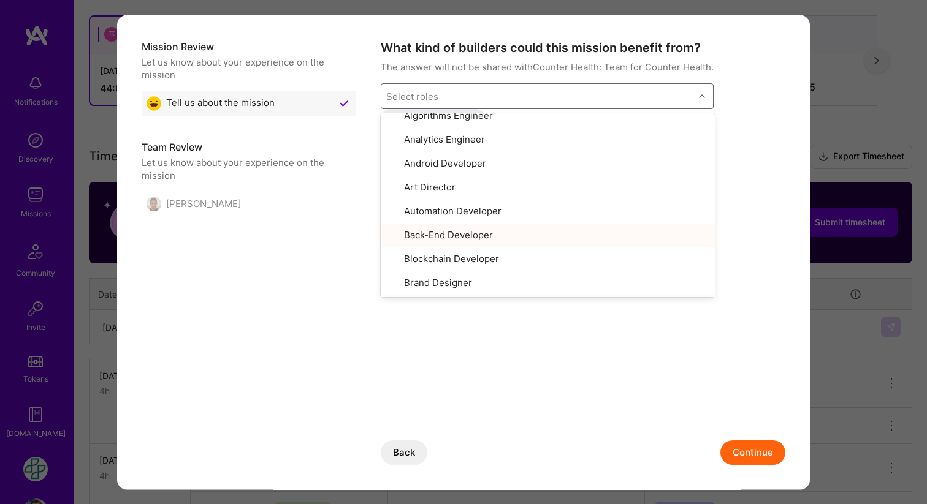
click at [762, 452] on button "Continue" at bounding box center [752, 453] width 65 height 25
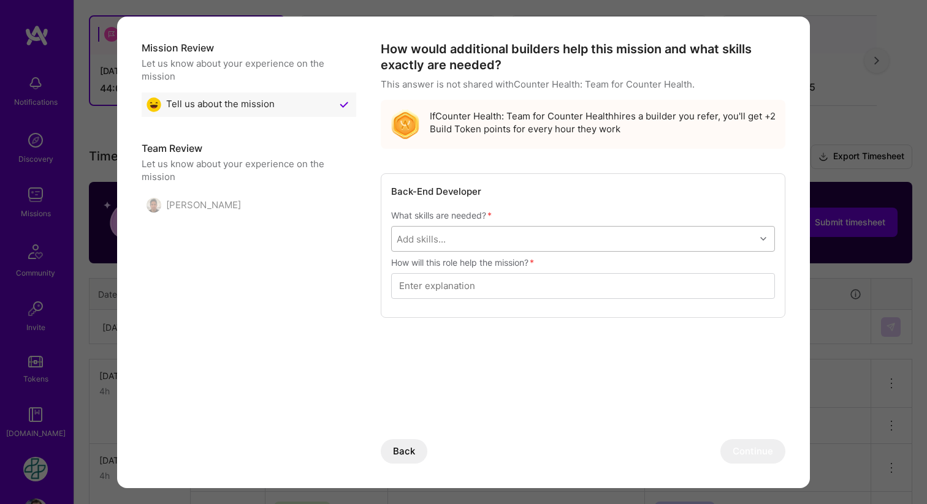
click at [563, 240] on div "Add skills..." at bounding box center [573, 239] width 363 height 25
type input "pyt"
click at [401, 291] on input "modal" at bounding box center [405, 293] width 9 height 9
checkbox input "true"
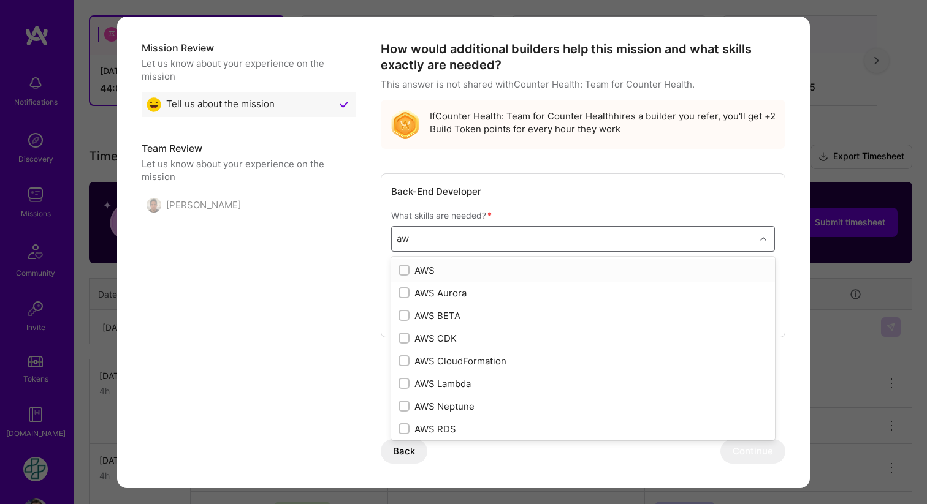
type input "aws"
click at [404, 268] on input "modal" at bounding box center [405, 271] width 9 height 9
checkbox input "true"
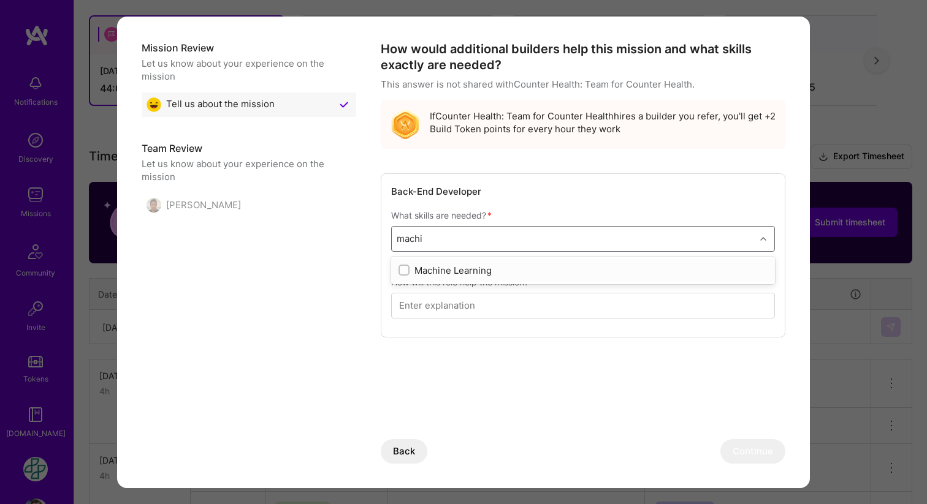
type input "machin"
click at [405, 273] on input "modal" at bounding box center [405, 271] width 9 height 9
checkbox input "true"
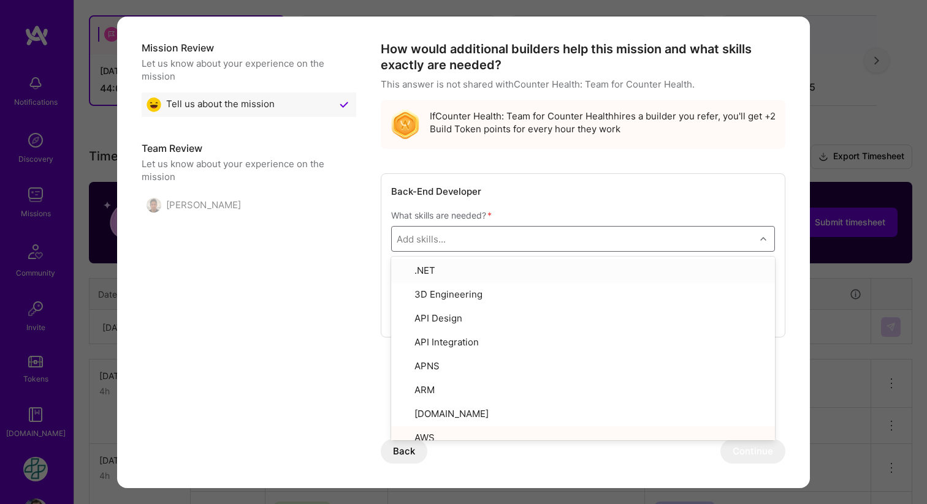
click at [324, 286] on div "Mission Review Let us know about your experience on the mission Tell us about t…" at bounding box center [464, 264] width 644 height 447
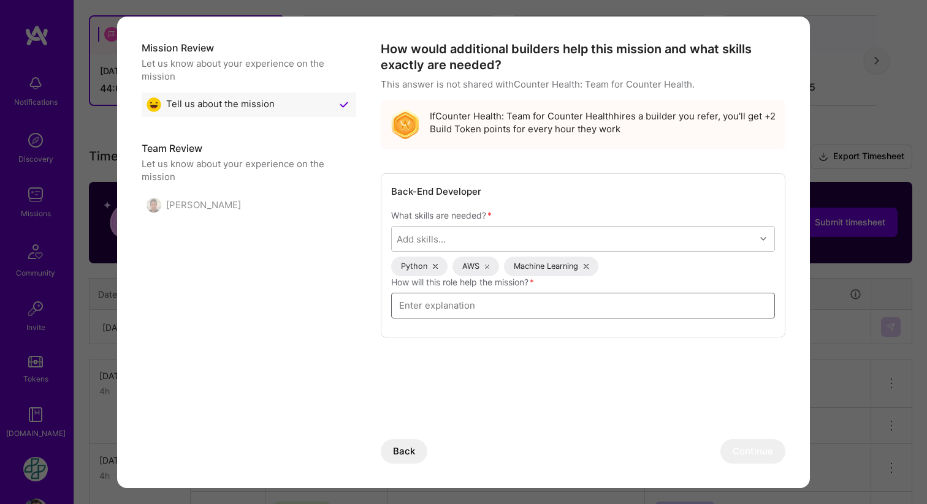
click at [481, 303] on input "modal" at bounding box center [583, 305] width 368 height 33
click at [645, 303] on input "Increase the number of builders will be beneficial for the support they provide" at bounding box center [583, 305] width 368 height 33
type input "Increase the number of builders will be beneficial for sustaining support for b…"
click at [761, 451] on button "Continue" at bounding box center [752, 451] width 65 height 25
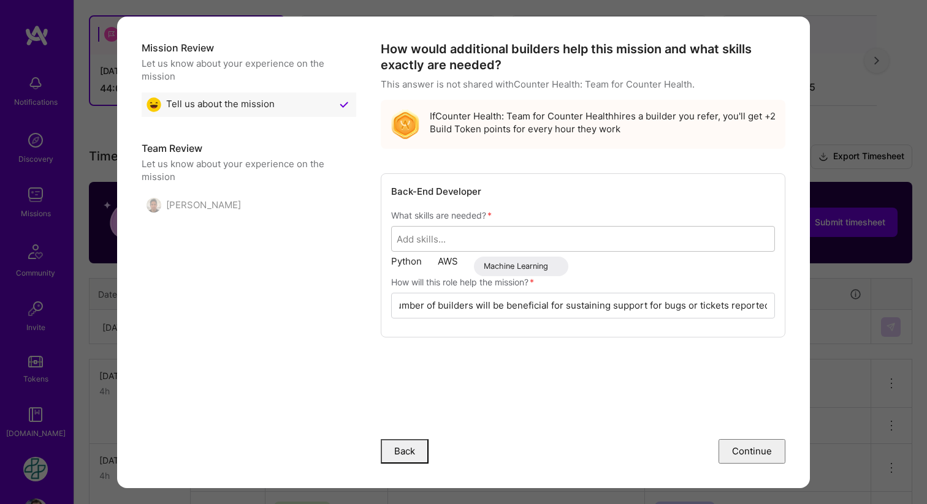
scroll to position [0, 0]
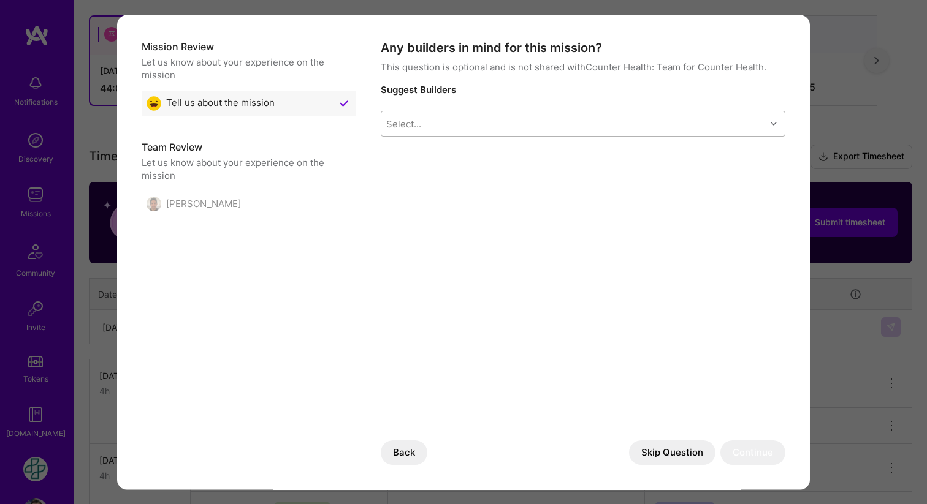
click at [563, 126] on div "Select..." at bounding box center [573, 123] width 384 height 25
click at [639, 398] on div "Any builders in mind for this mission? This question is optional and is not sha…" at bounding box center [583, 262] width 405 height 447
click at [685, 451] on button "Skip Question" at bounding box center [672, 453] width 86 height 25
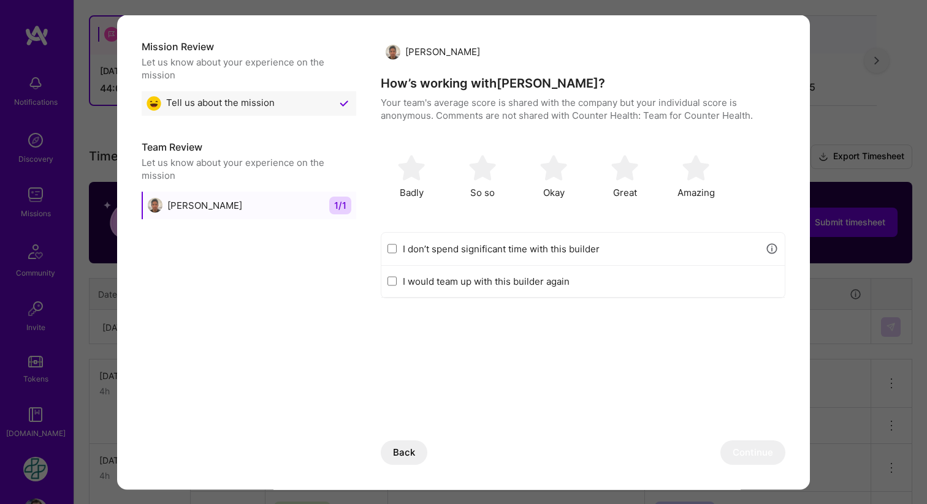
click at [391, 278] on input "I would team up with this builder again" at bounding box center [391, 281] width 9 height 10
checkbox input "true"
click at [629, 173] on img "modal" at bounding box center [624, 167] width 27 height 27
click at [736, 448] on button "Continue" at bounding box center [752, 453] width 65 height 25
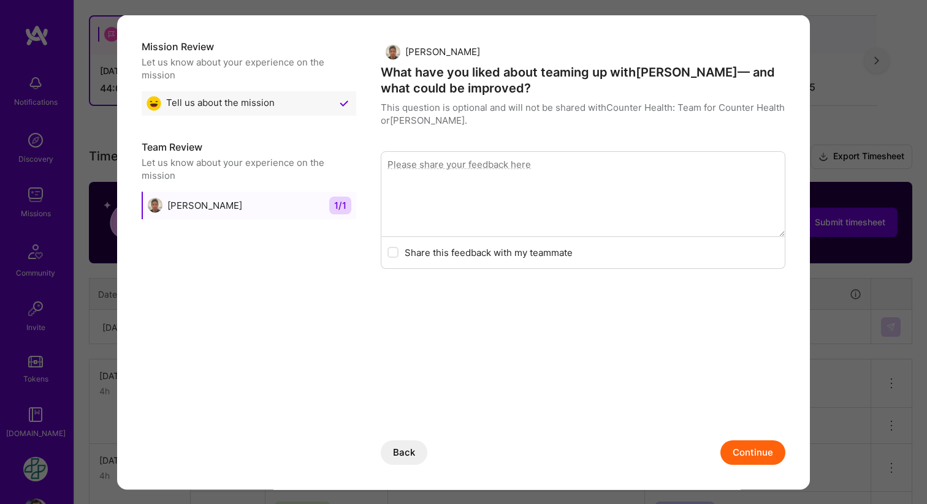
click at [567, 180] on textarea "modal" at bounding box center [583, 194] width 405 height 86
type textarea "He is always open to provide help and eager to contribute"
click at [740, 449] on button "Continue" at bounding box center [752, 453] width 65 height 25
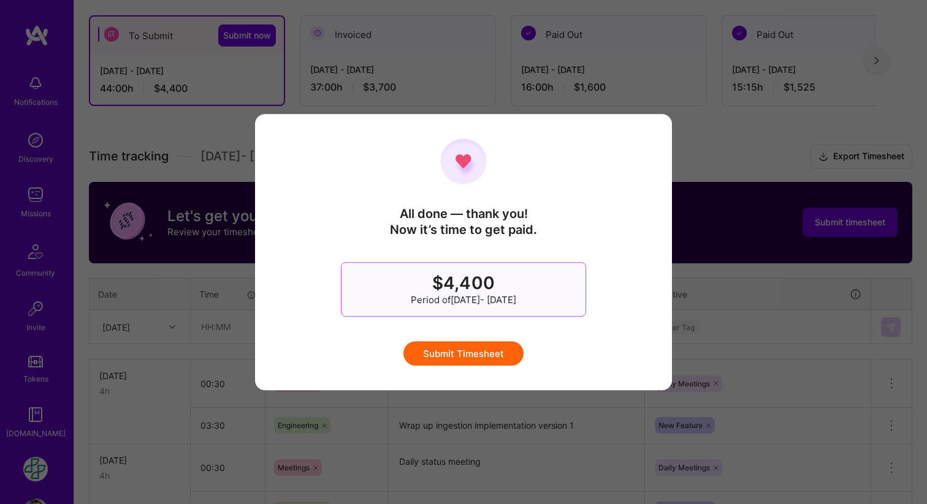
click at [449, 355] on button "Submit Timesheet" at bounding box center [463, 353] width 120 height 25
